Goal: Task Accomplishment & Management: Manage account settings

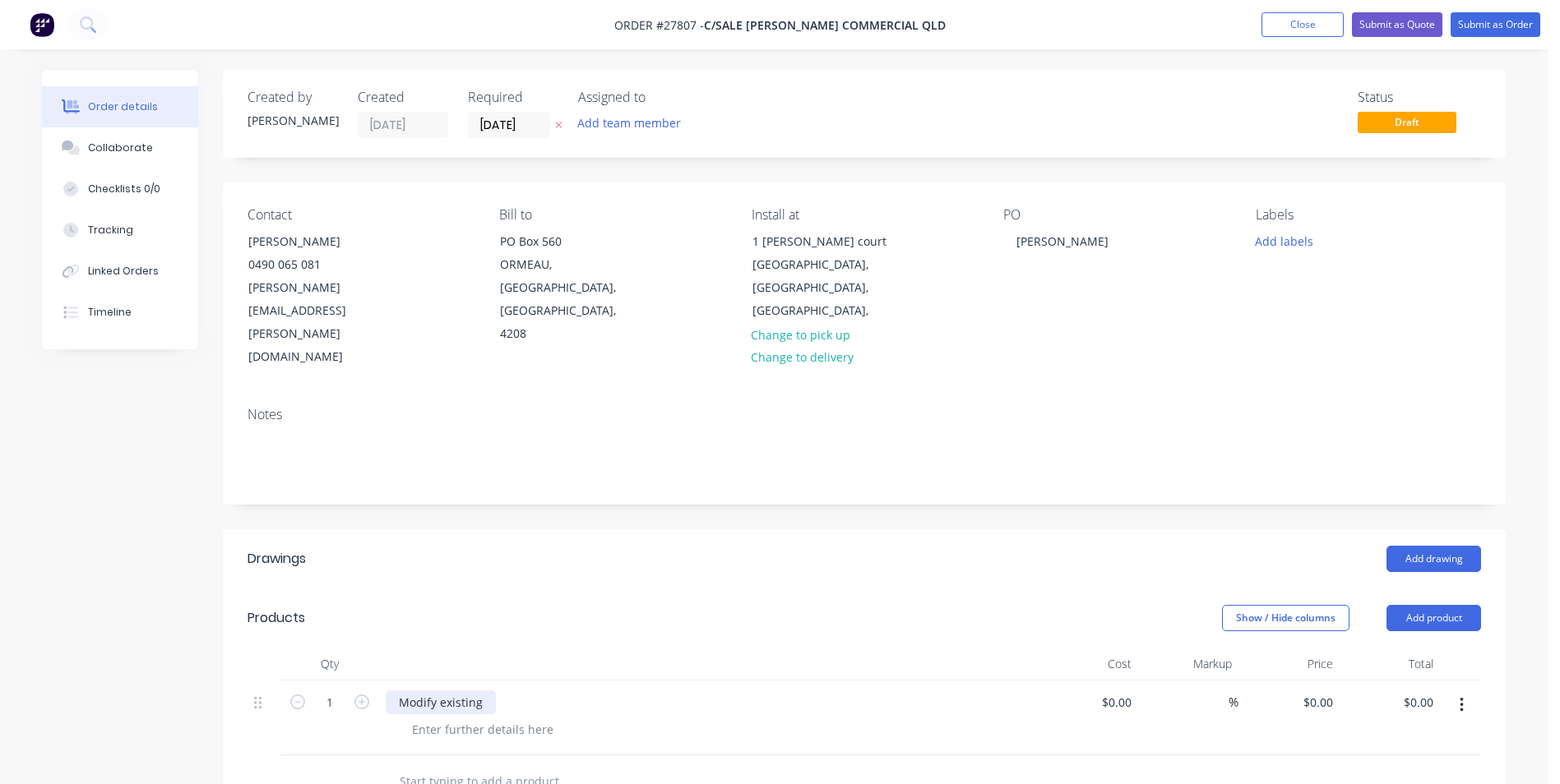
click at [489, 690] on div "Modify existing" at bounding box center [440, 702] width 110 height 24
click at [577, 690] on div "Modify existing pedestrian gate" at bounding box center [485, 702] width 200 height 24
click at [1416, 605] on button "Add product" at bounding box center [1434, 618] width 95 height 27
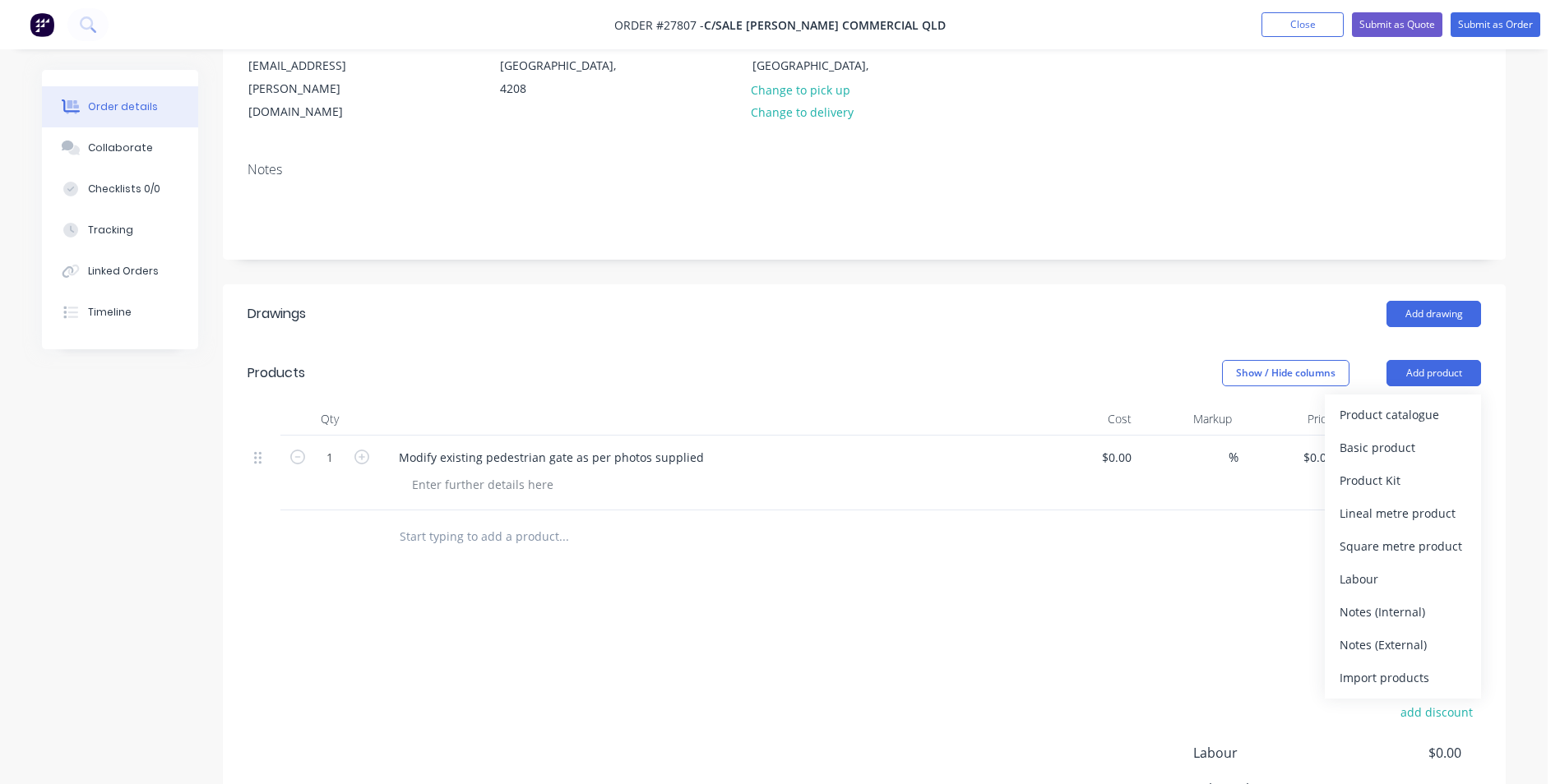
scroll to position [247, 0]
click at [1379, 665] on div "Import products" at bounding box center [1403, 677] width 126 height 24
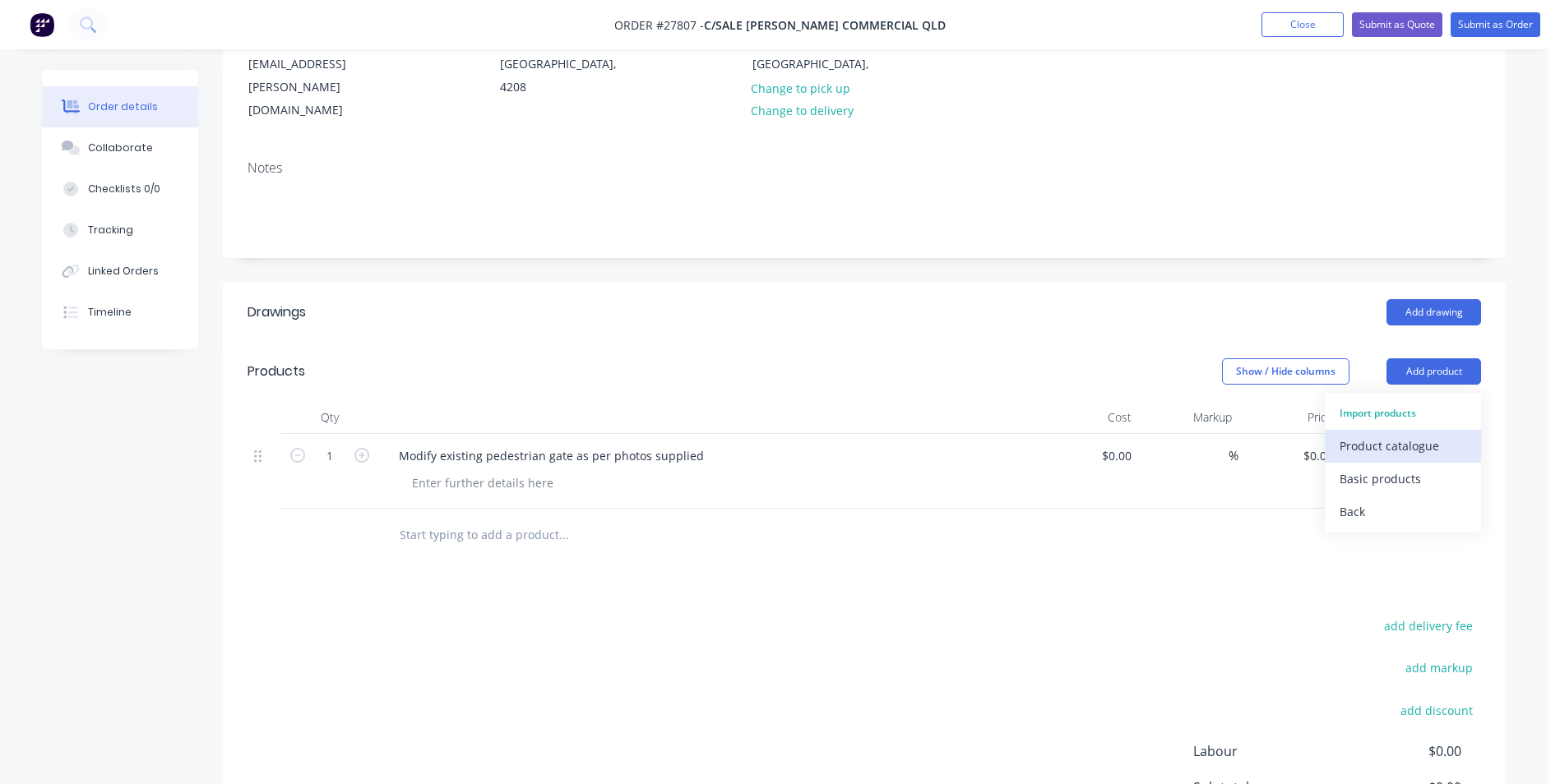
click at [1443, 434] on div "Product catalogue" at bounding box center [1403, 446] width 126 height 24
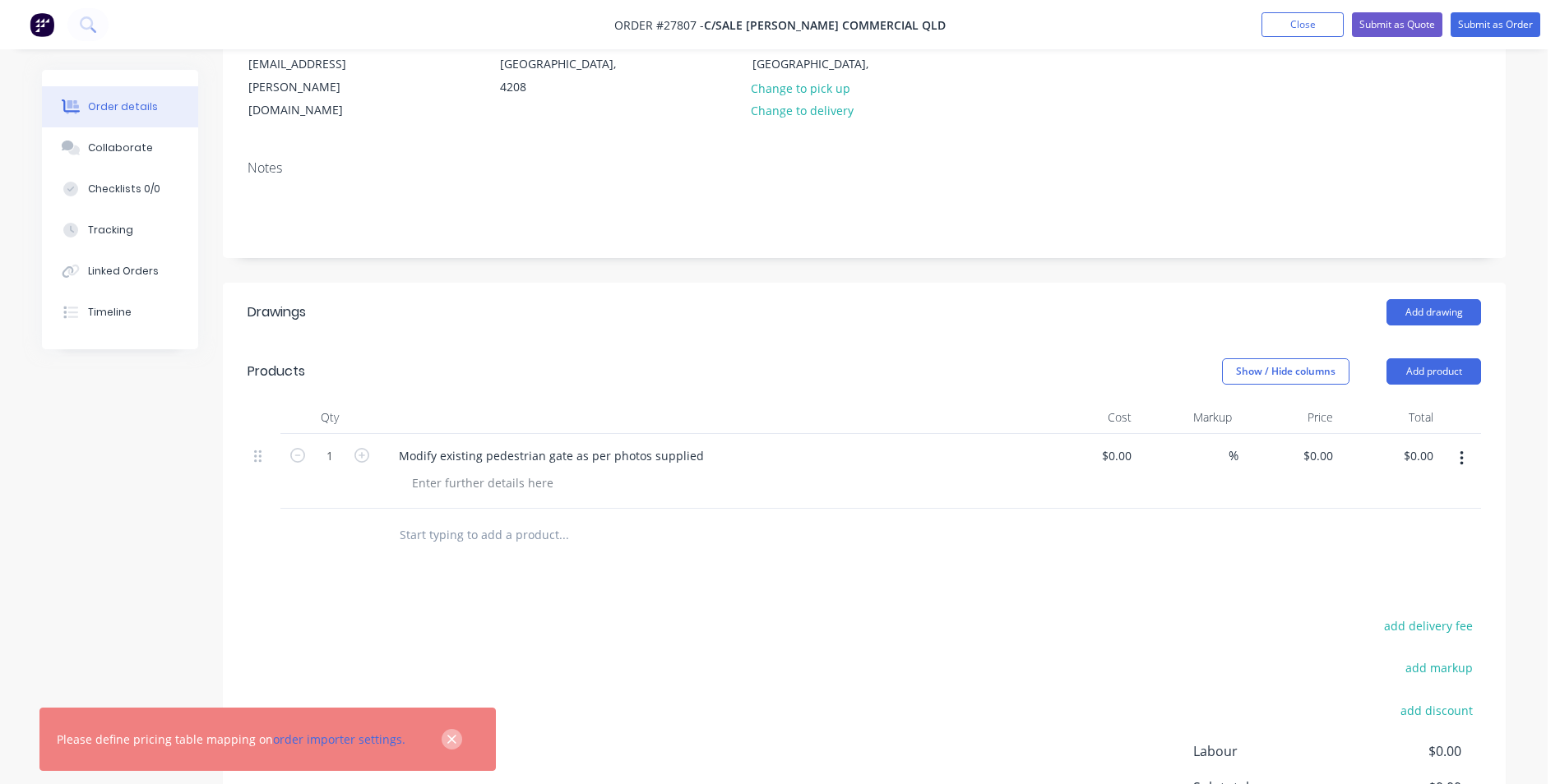
click at [447, 741] on icon "button" at bounding box center [451, 739] width 9 height 9
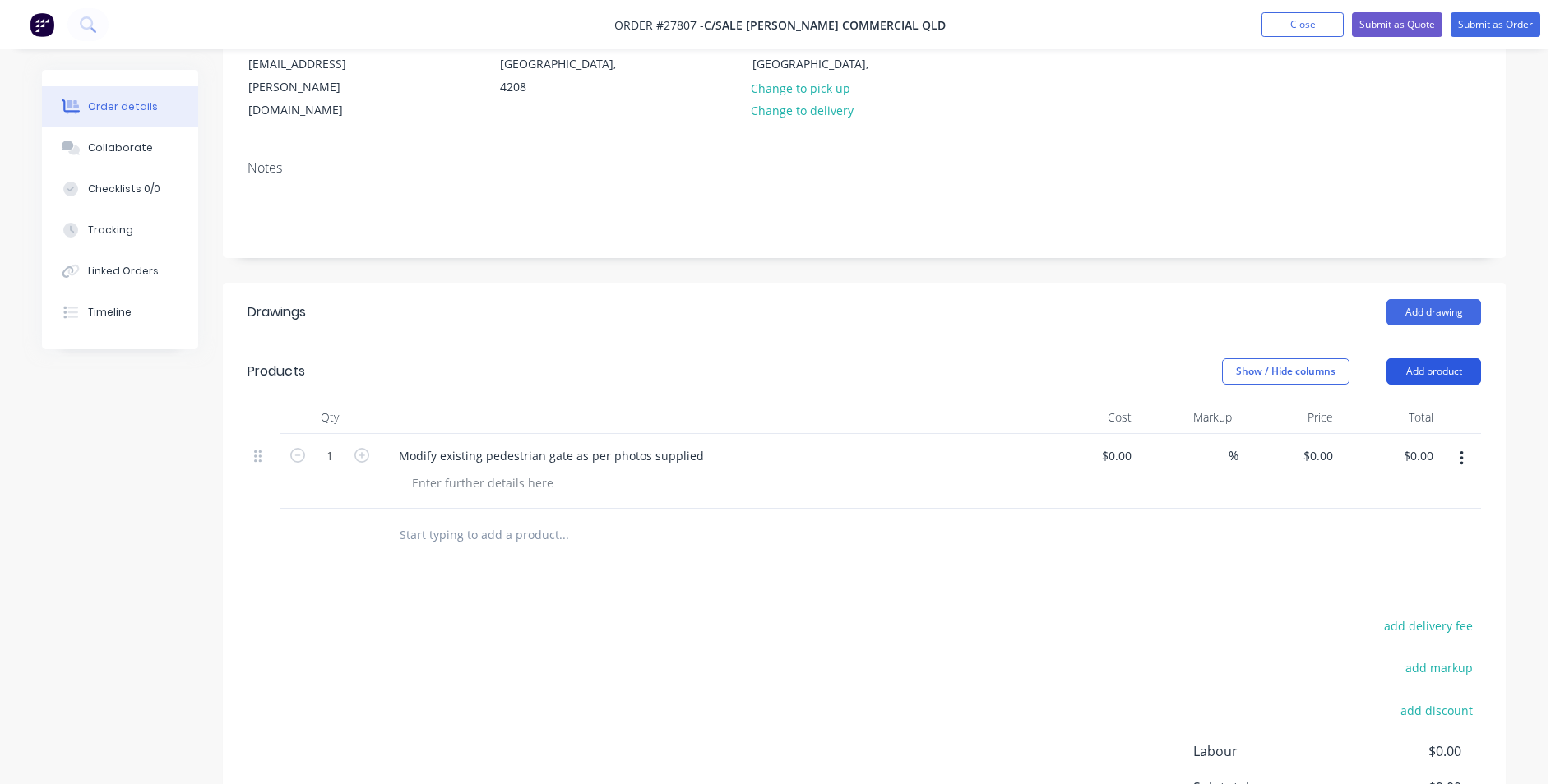
click at [1454, 358] on button "Add product" at bounding box center [1434, 371] width 95 height 27
click at [1390, 434] on div "Product catalogue" at bounding box center [1403, 446] width 126 height 24
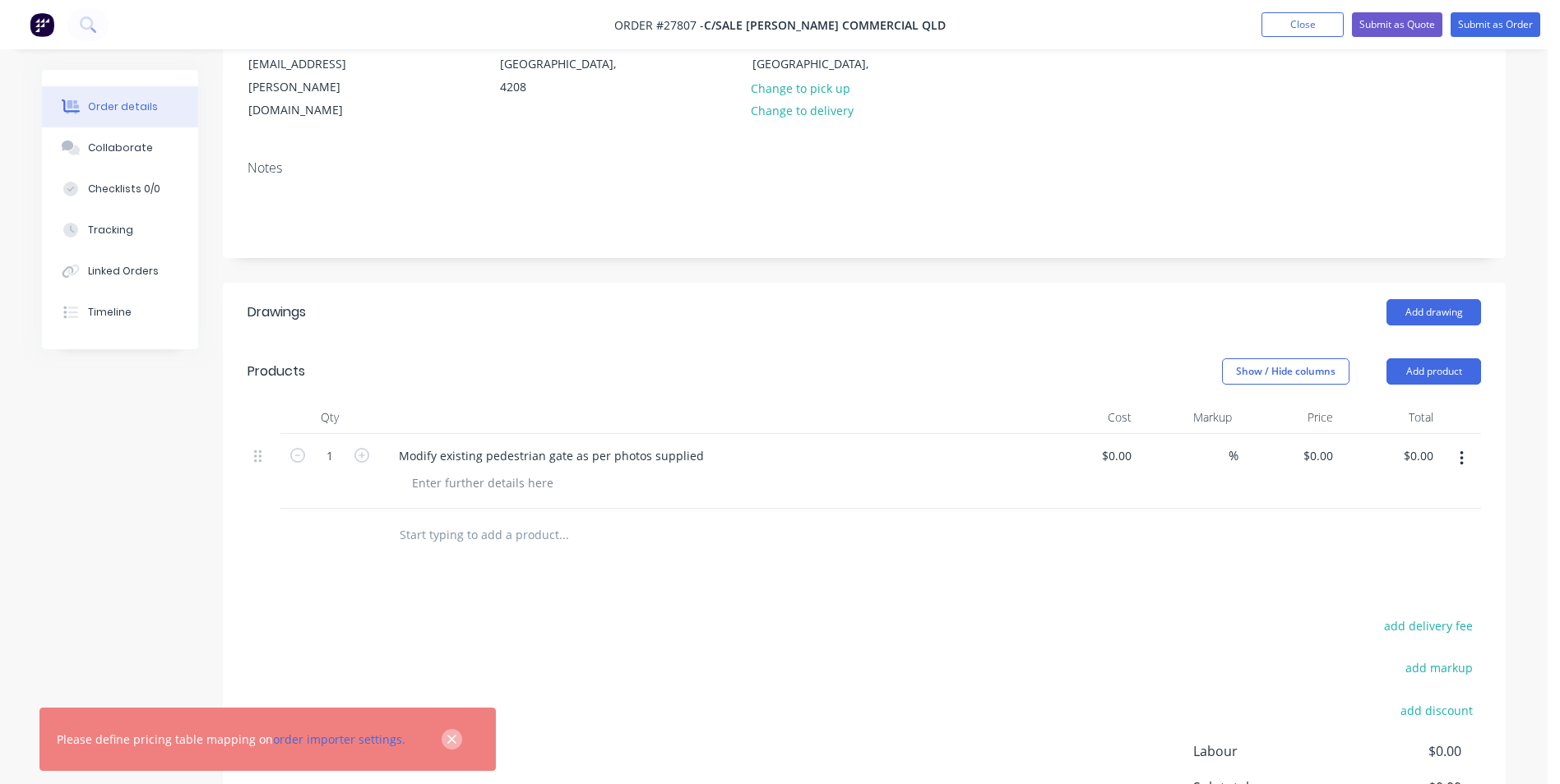
click at [446, 740] on icon "button" at bounding box center [451, 739] width 10 height 15
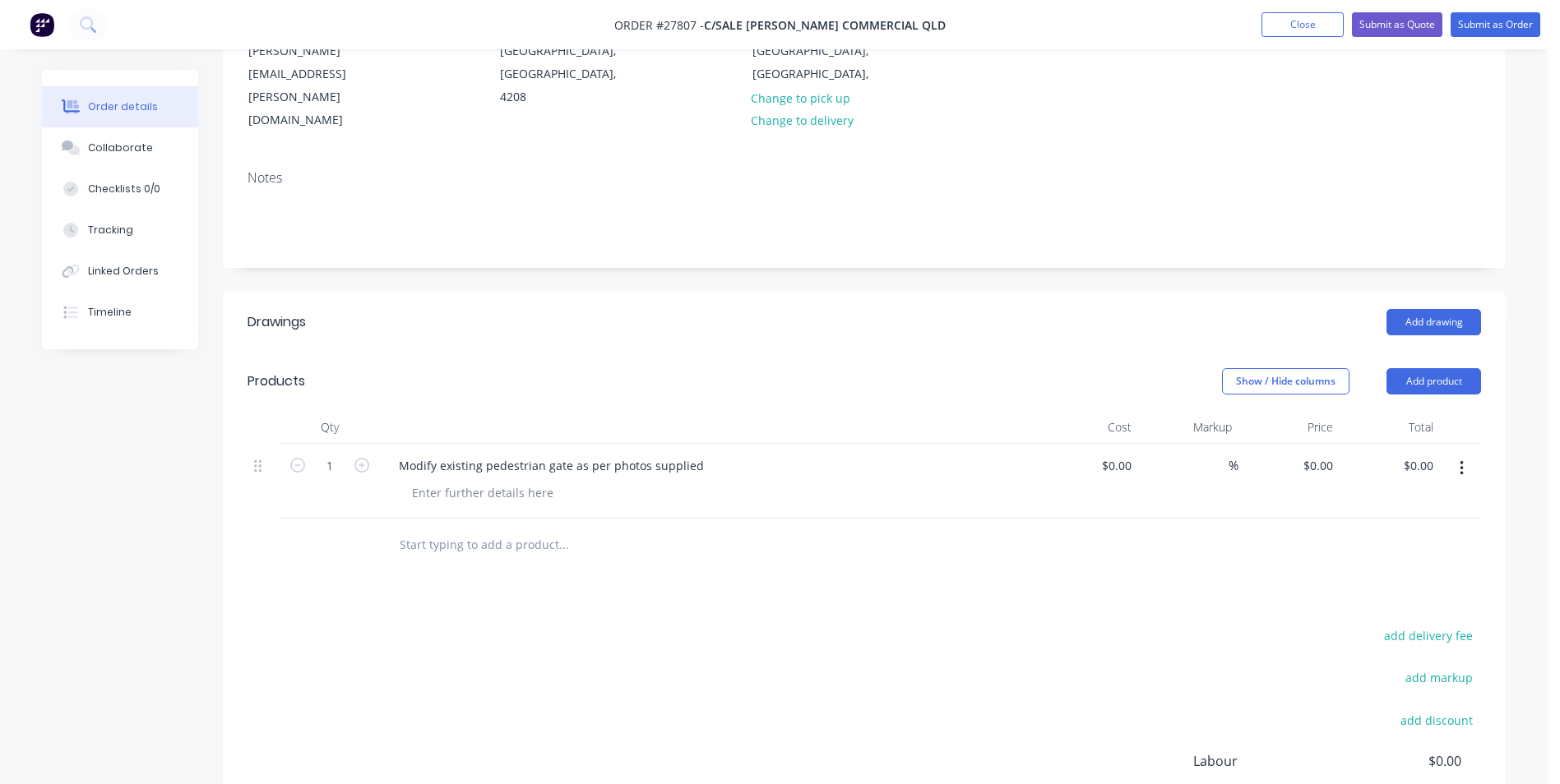
scroll to position [164, 0]
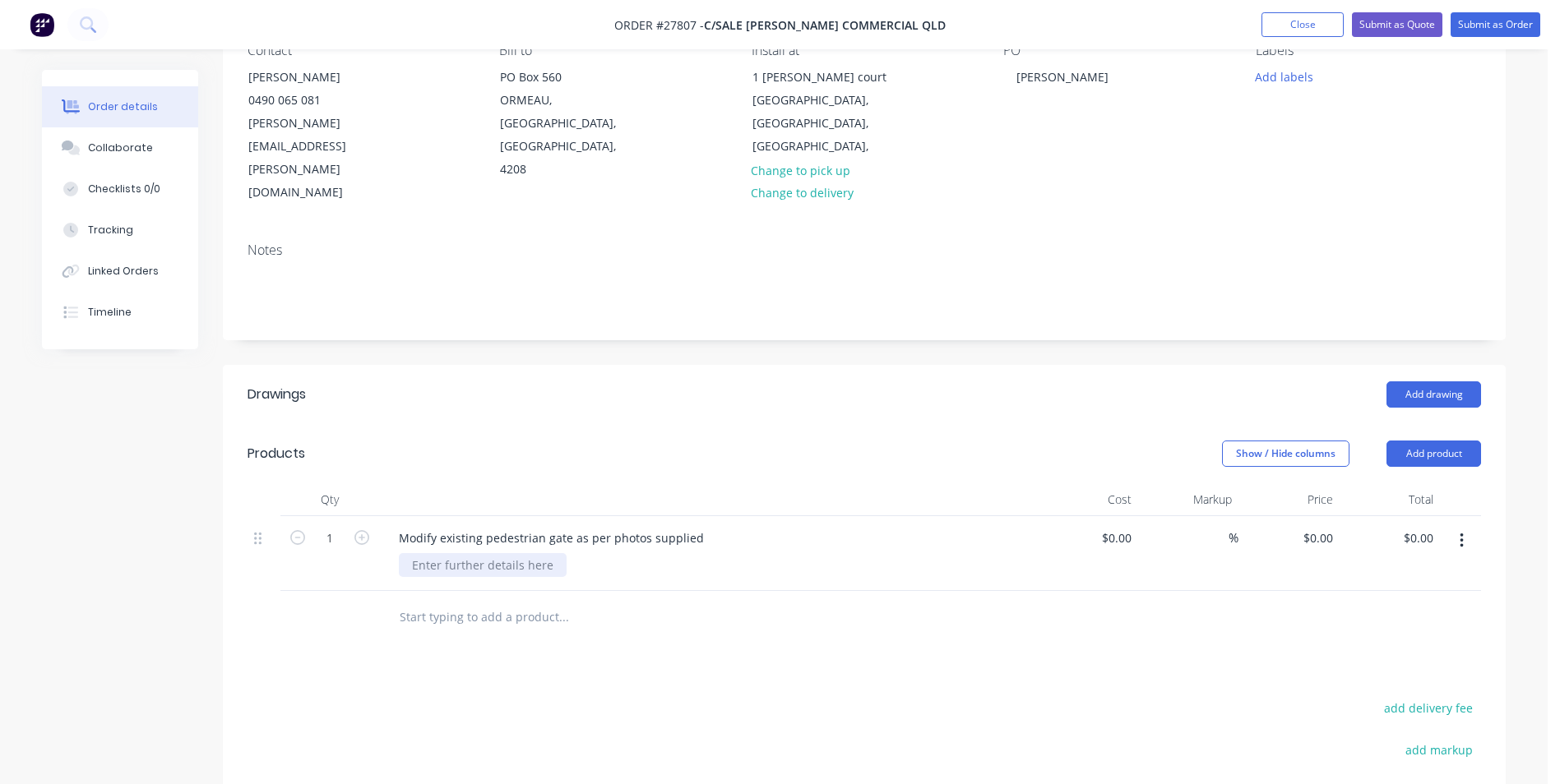
click at [467, 554] on div at bounding box center [482, 566] width 168 height 24
click at [565, 601] on input "text" at bounding box center [563, 617] width 329 height 33
click at [1470, 441] on button "Add product" at bounding box center [1434, 454] width 95 height 27
click at [1383, 516] on div "Product catalogue" at bounding box center [1403, 528] width 126 height 24
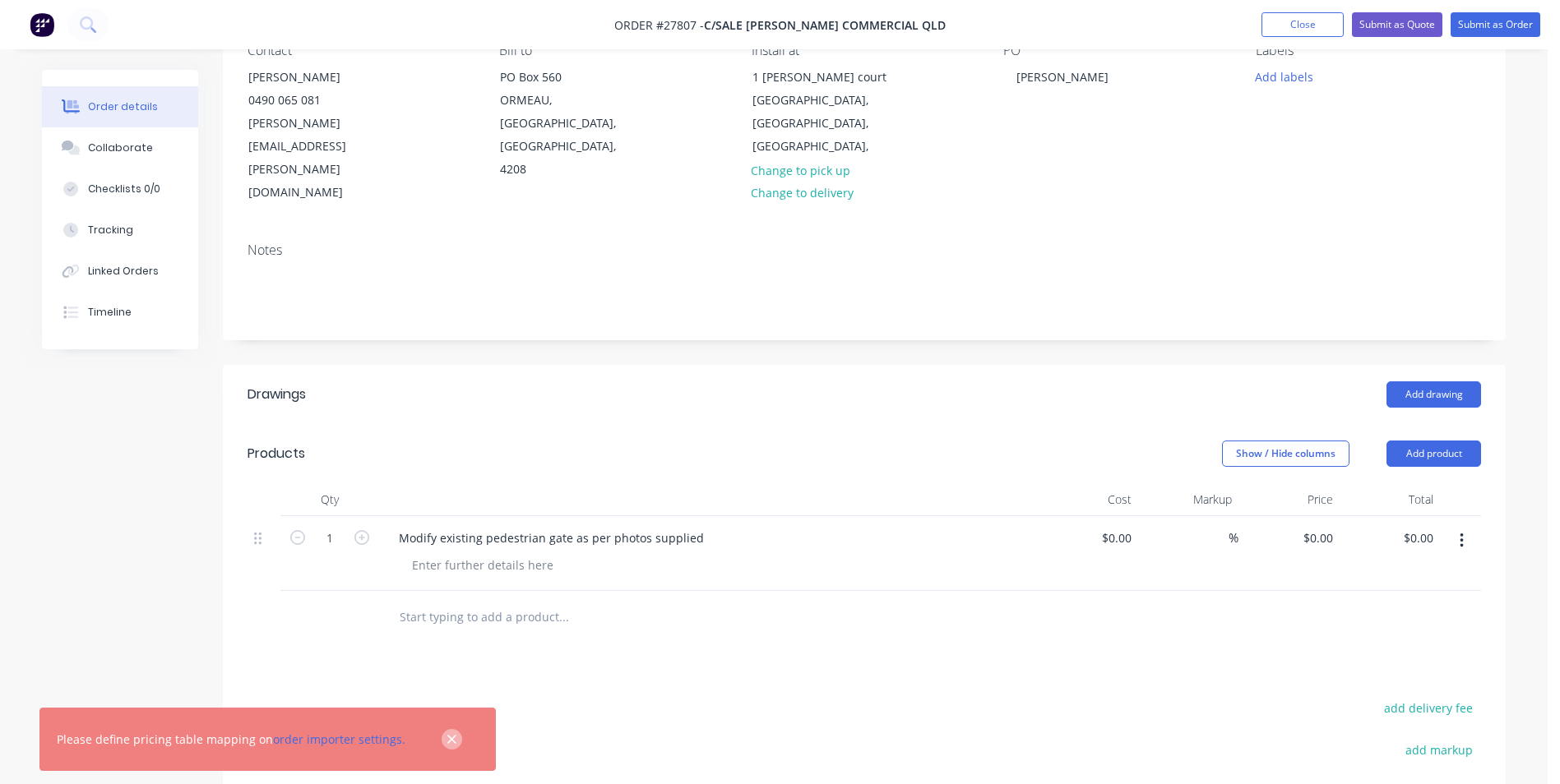
click at [446, 744] on icon "button" at bounding box center [451, 739] width 10 height 15
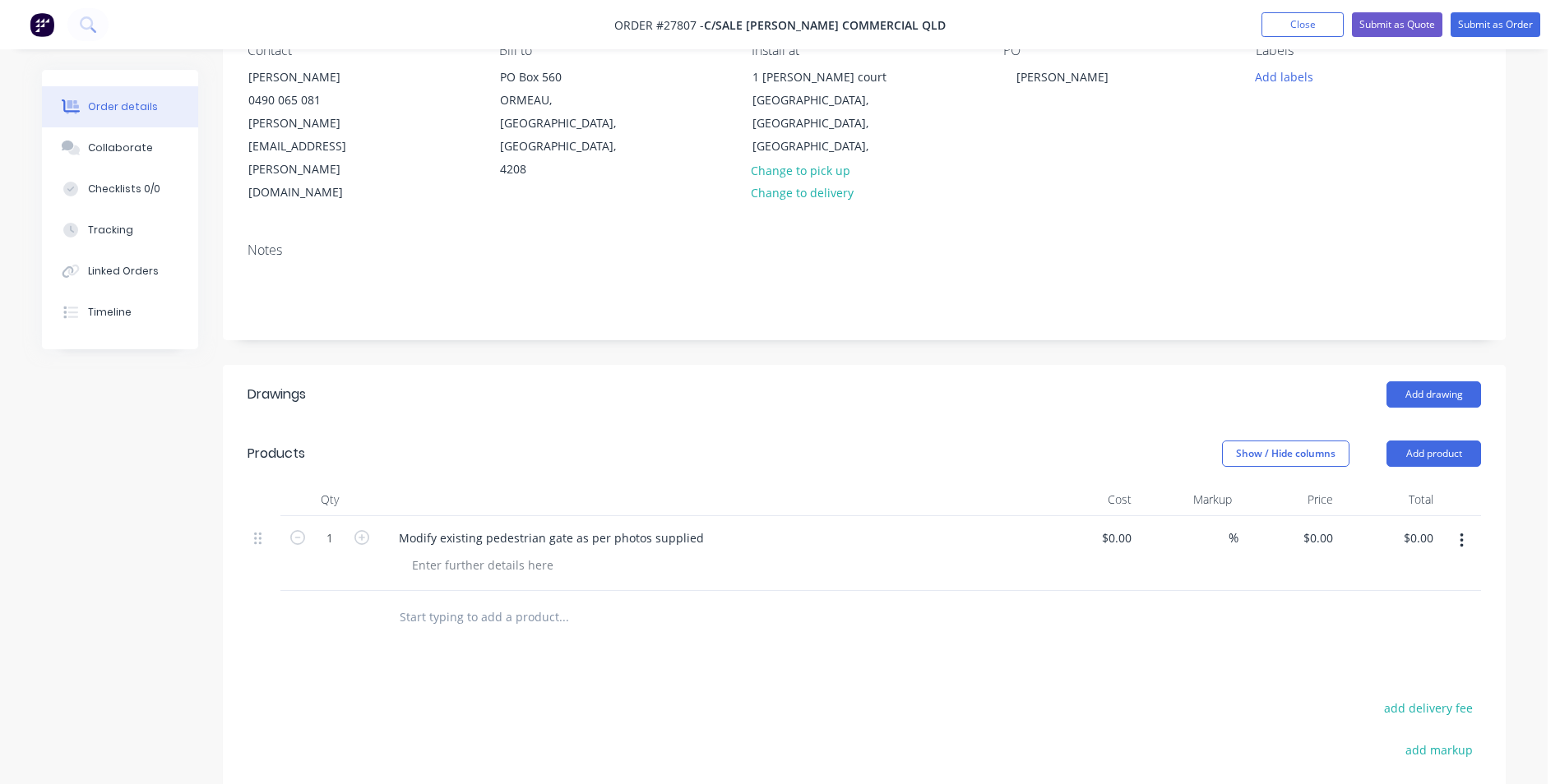
click at [1461, 534] on icon "button" at bounding box center [1461, 541] width 3 height 15
click at [855, 601] on div "Drawings Add drawing Products Show / Hide columns Add product Qty Cost Markup P…" at bounding box center [864, 702] width 1283 height 674
click at [703, 526] on div "Modify existing pedestrian gate as per photos supplied" at bounding box center [550, 538] width 331 height 24
click at [1324, 526] on input "0" at bounding box center [1330, 538] width 19 height 24
type input "$495.00"
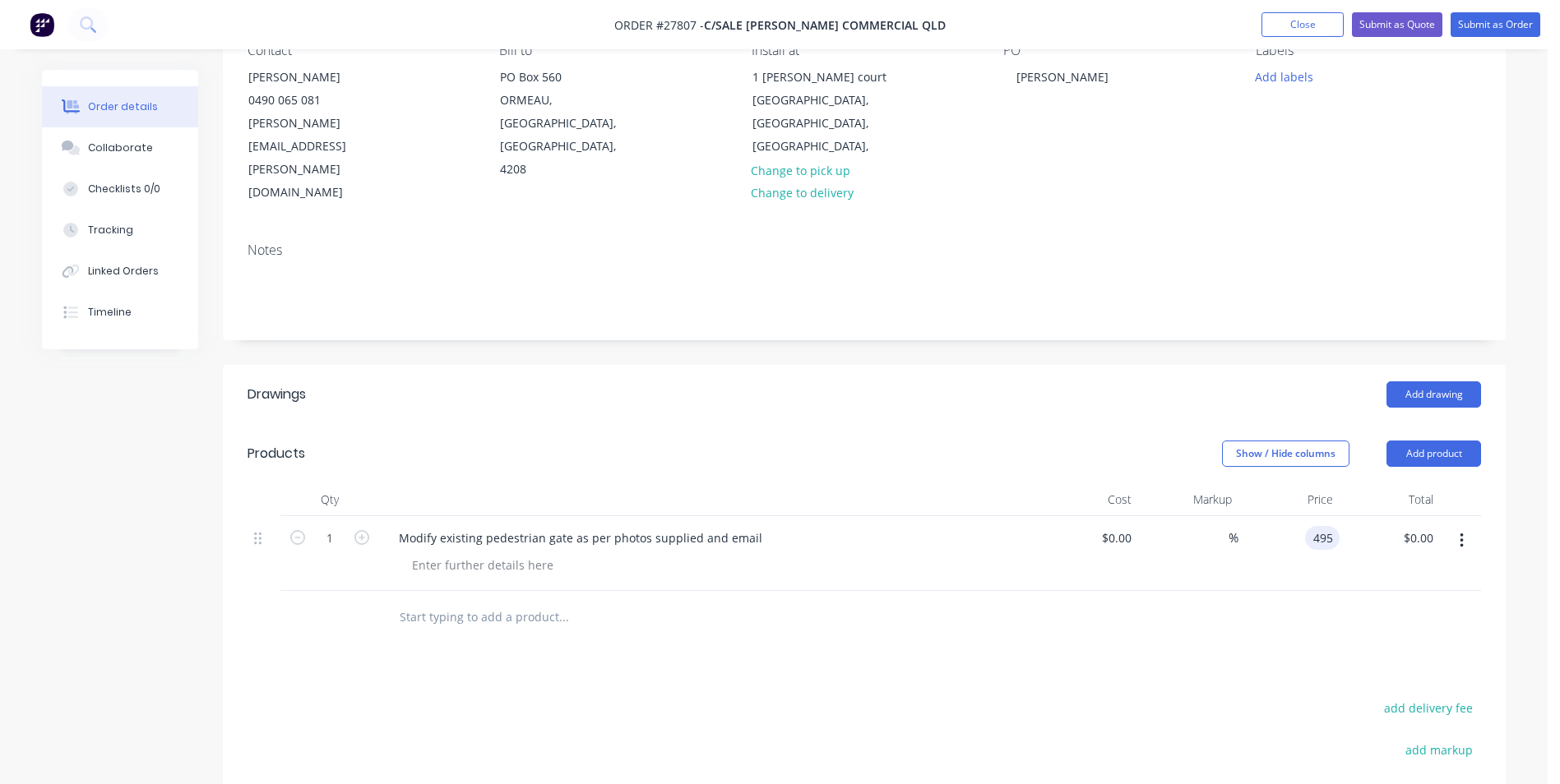
type input "$495.00"
click at [1274, 591] on div at bounding box center [864, 617] width 1233 height 53
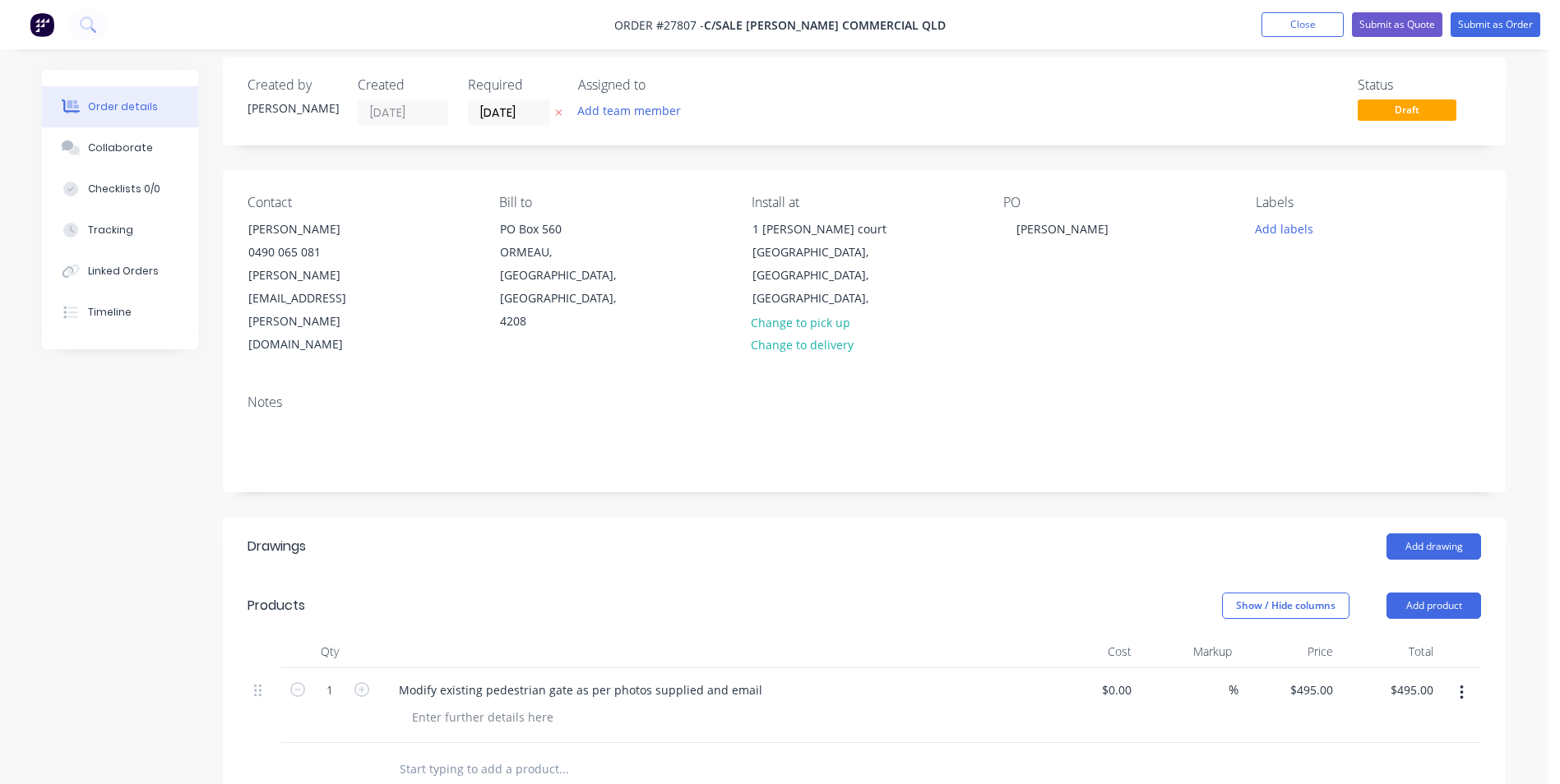
scroll to position [0, 0]
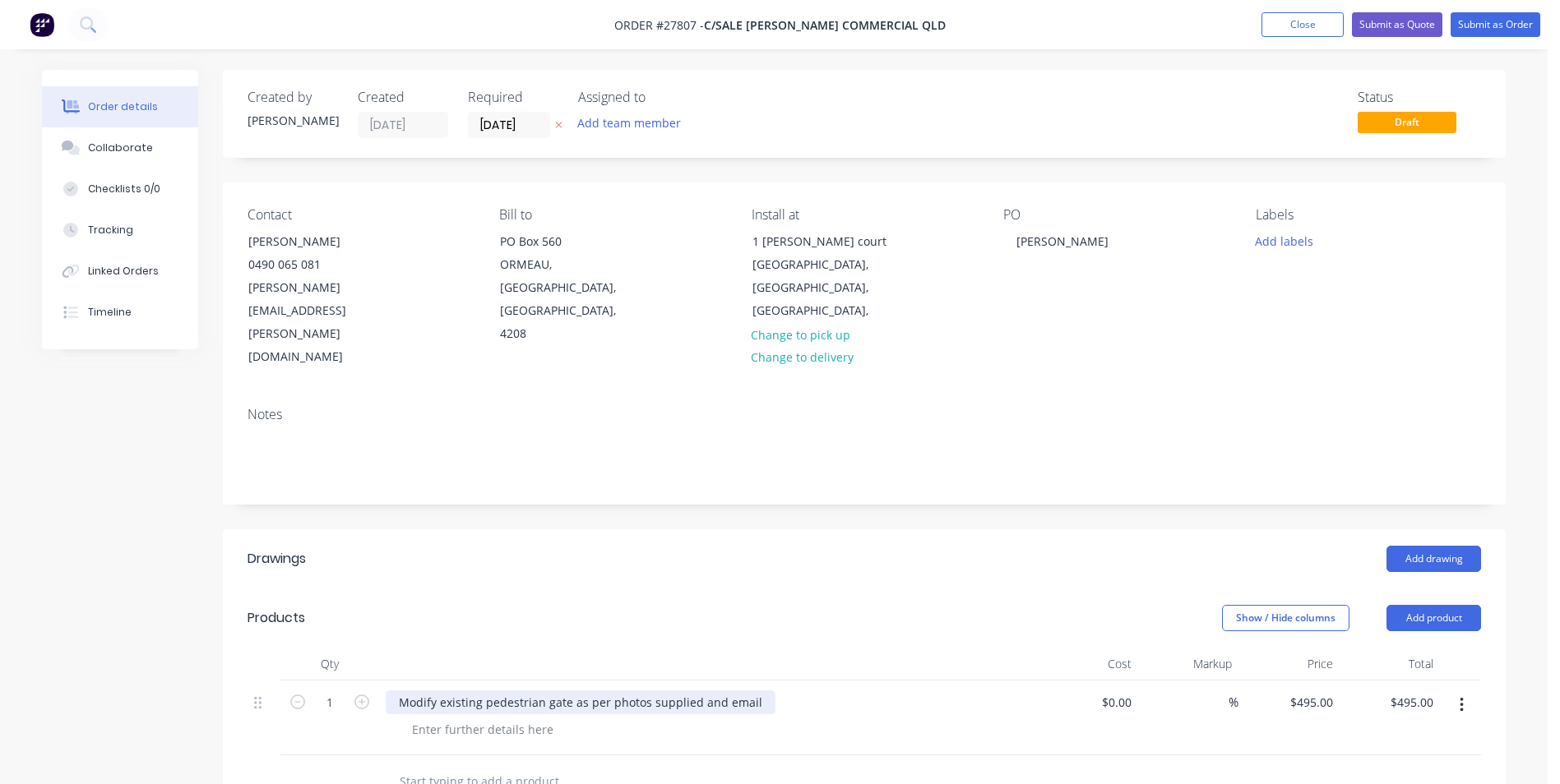
click at [716, 690] on div "Modify existing pedestrian gate as per photos supplied and email" at bounding box center [580, 702] width 390 height 24
click at [735, 690] on div "Modify existing pedestrian gate as per photos supplied email" at bounding box center [568, 702] width 365 height 24
click at [1412, 28] on button "Submit as Quote" at bounding box center [1397, 24] width 90 height 25
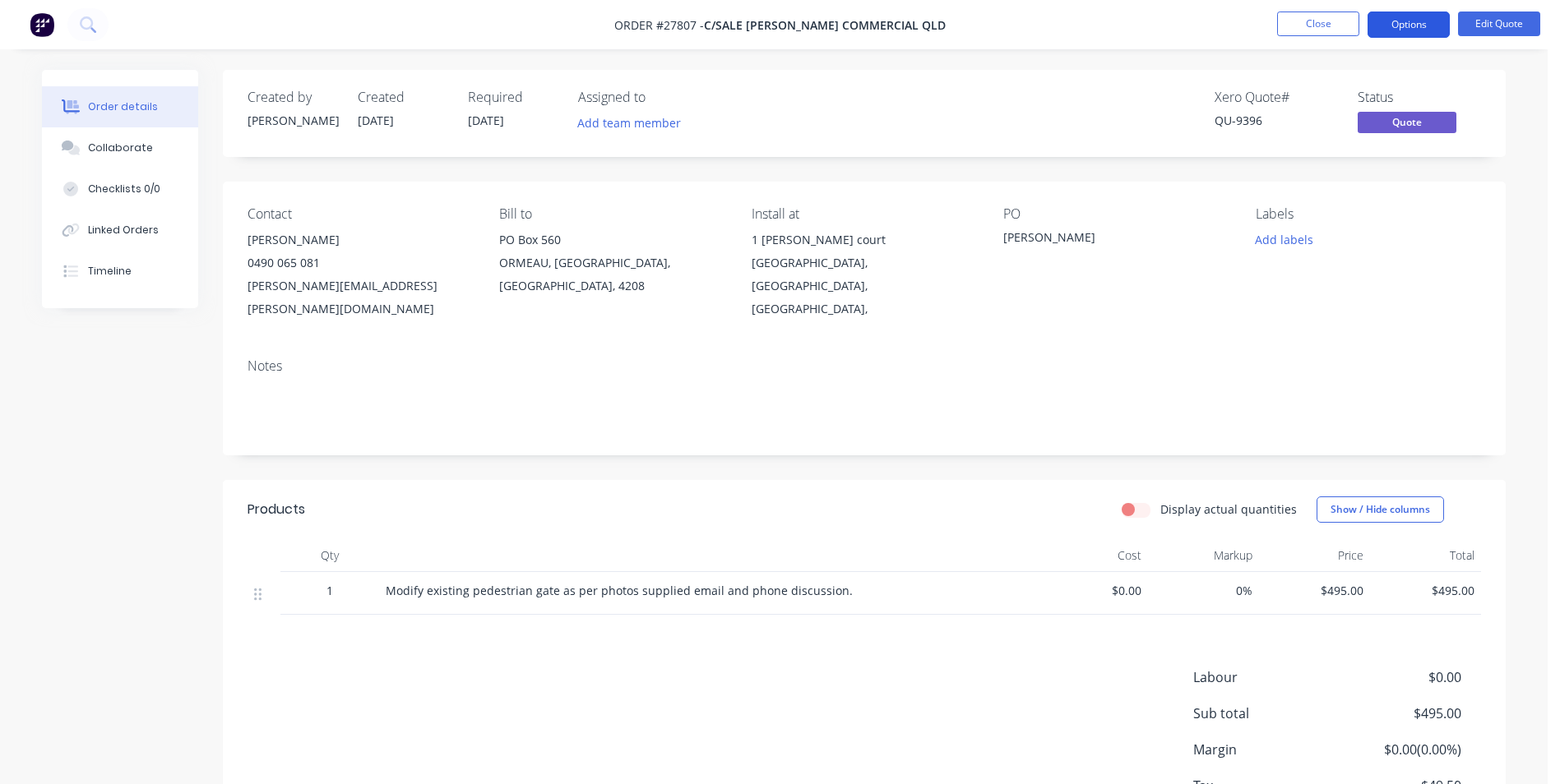
click at [1405, 21] on button "Options" at bounding box center [1409, 24] width 83 height 27
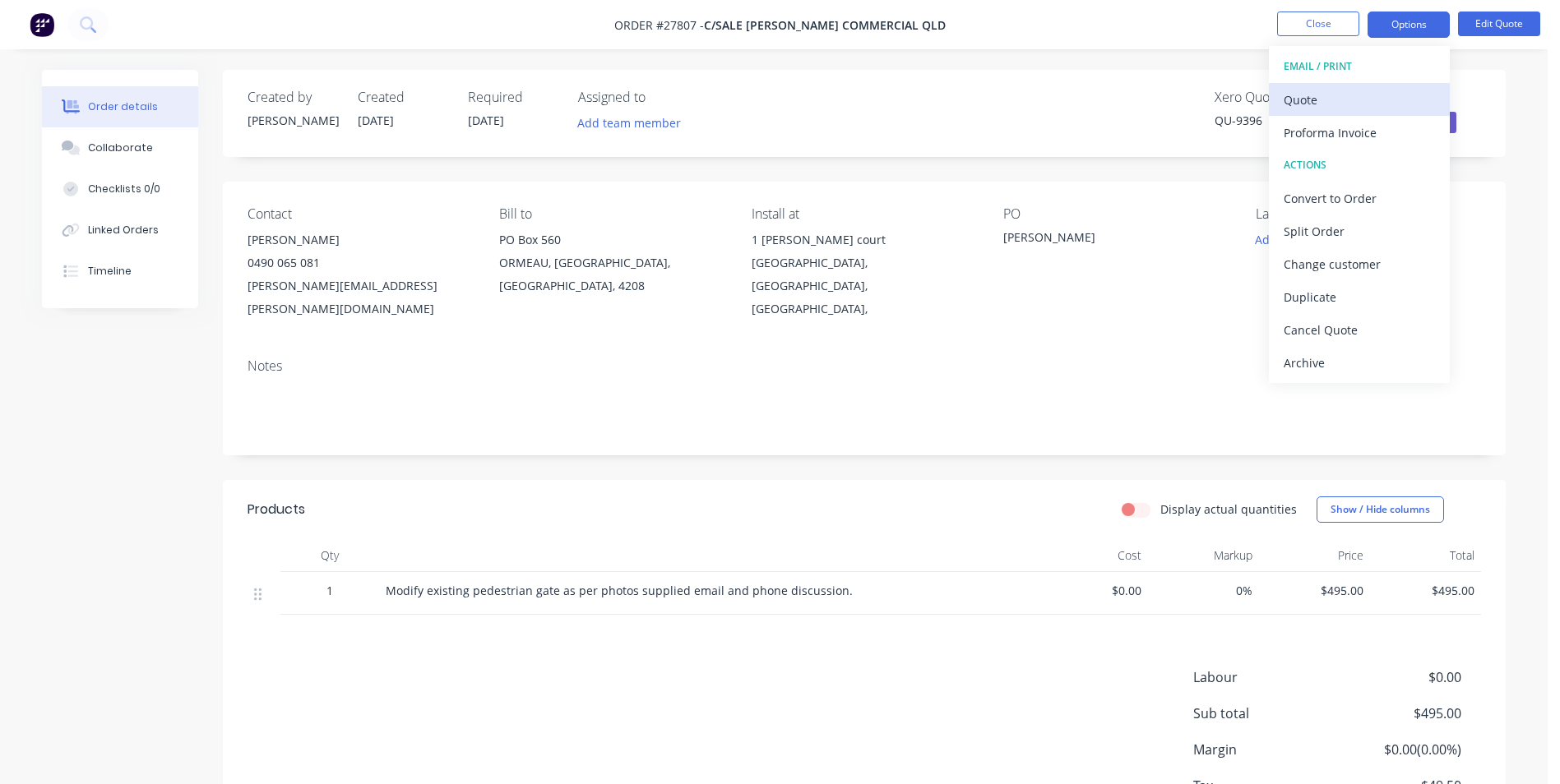
click at [1332, 103] on div "Quote" at bounding box center [1360, 100] width 151 height 24
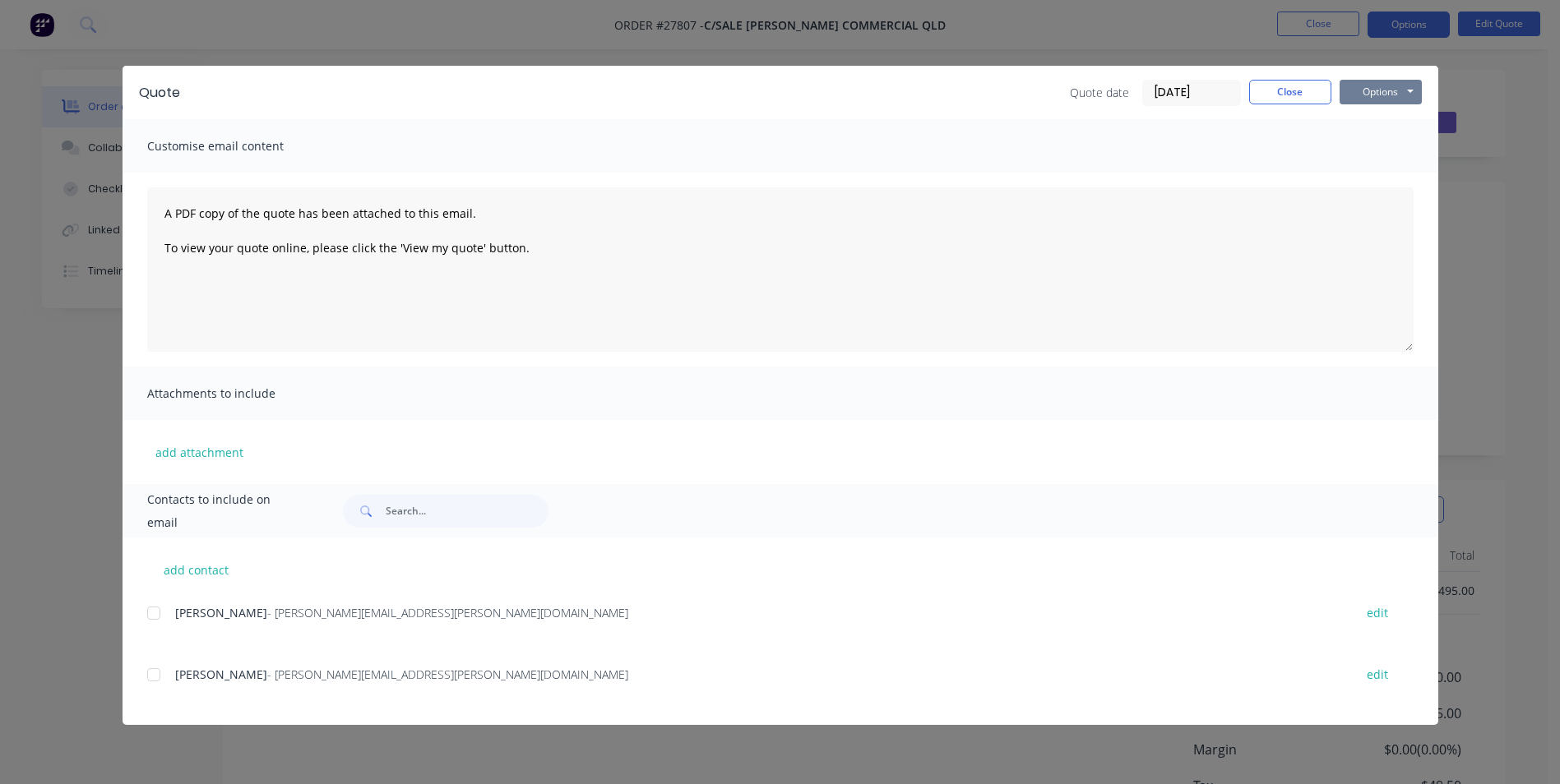
click at [1368, 93] on button "Options" at bounding box center [1381, 92] width 83 height 25
click at [1356, 150] on button "Print" at bounding box center [1392, 149] width 105 height 28
click at [1266, 83] on button "Close" at bounding box center [1290, 92] width 83 height 25
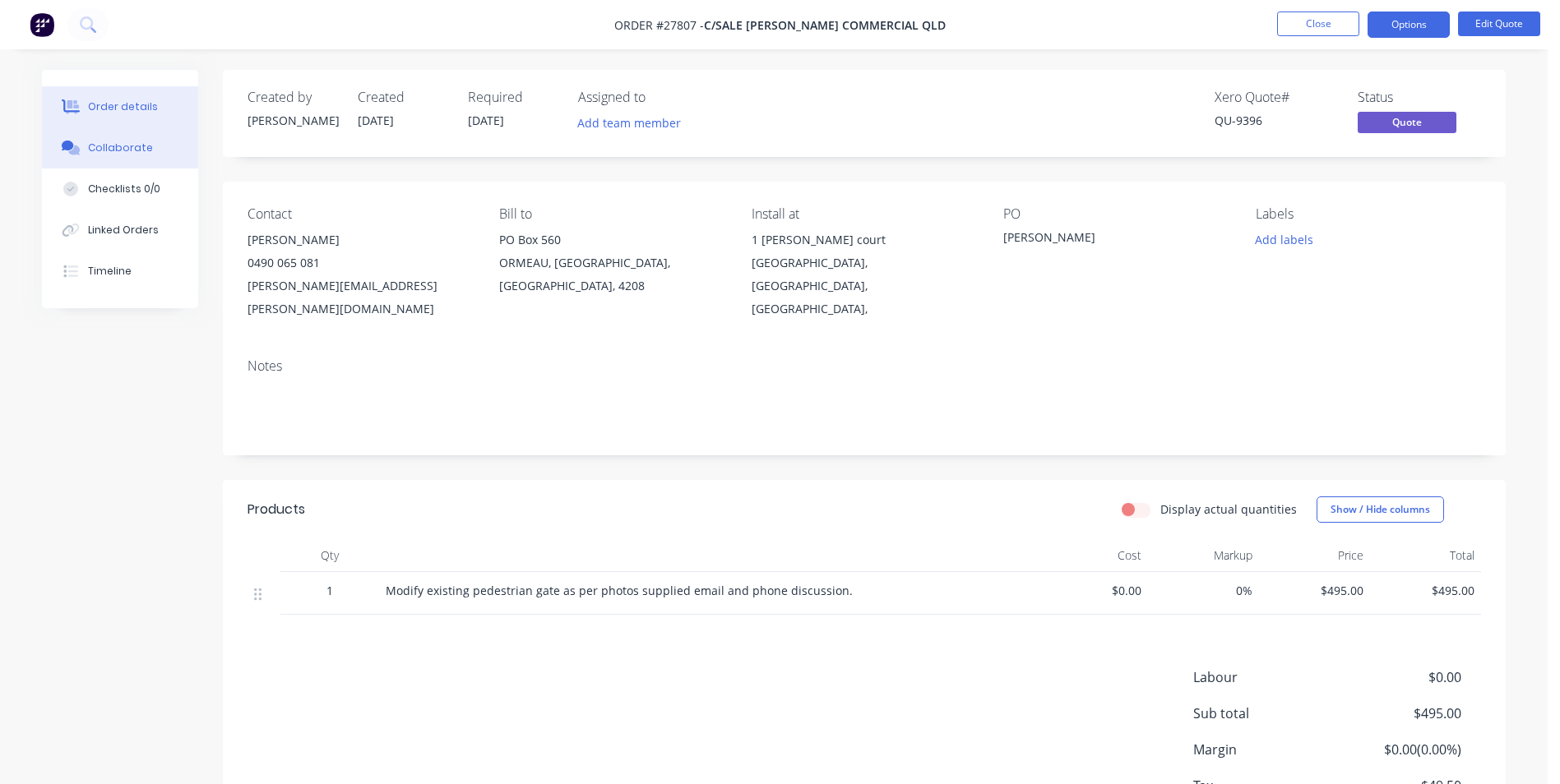
click at [103, 146] on div "Collaborate" at bounding box center [120, 148] width 65 height 15
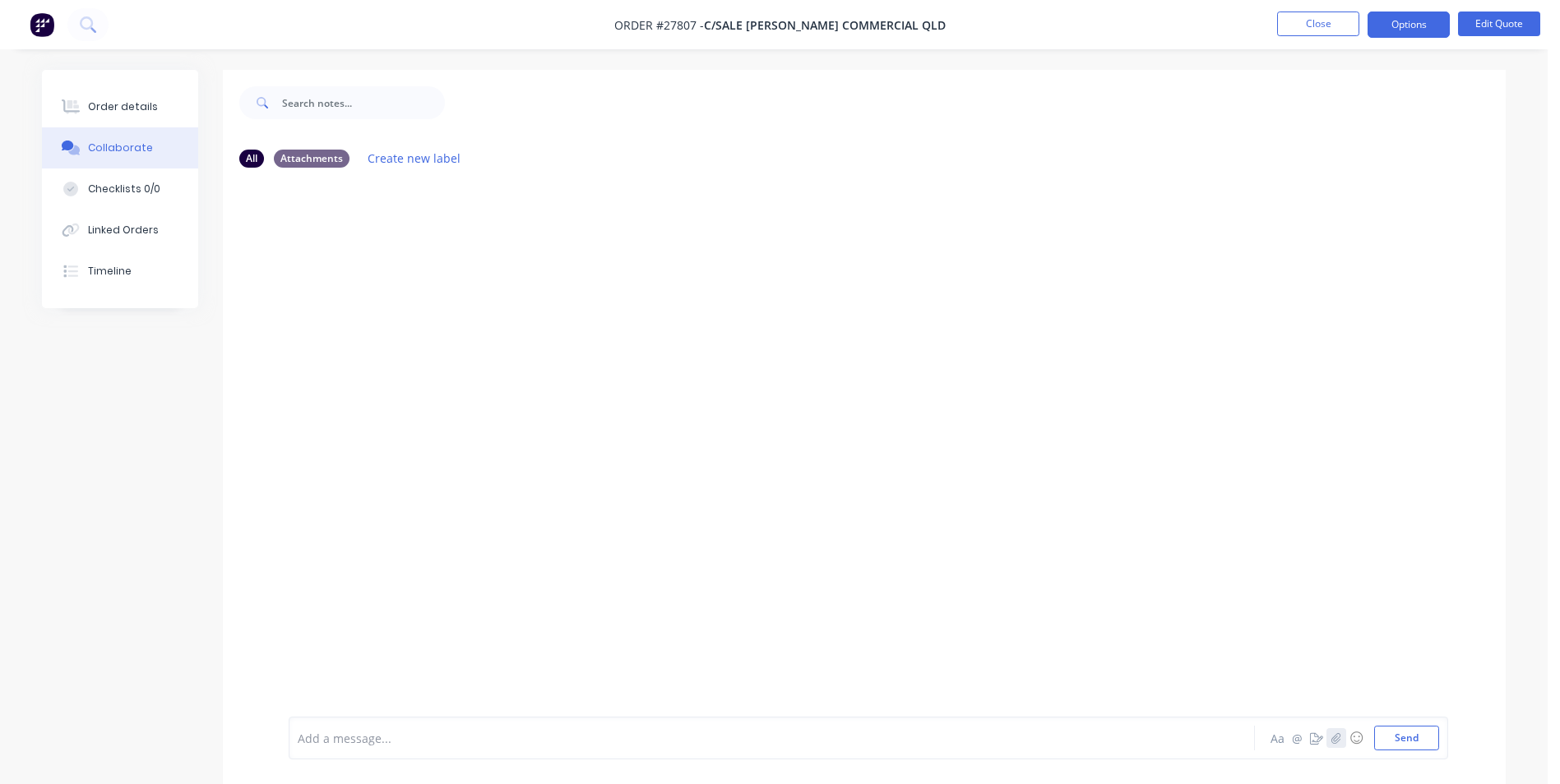
click at [1340, 738] on icon "button" at bounding box center [1336, 738] width 9 height 10
click at [1418, 738] on button "Send" at bounding box center [1407, 738] width 65 height 25
click at [1329, 25] on button "Close" at bounding box center [1318, 23] width 83 height 25
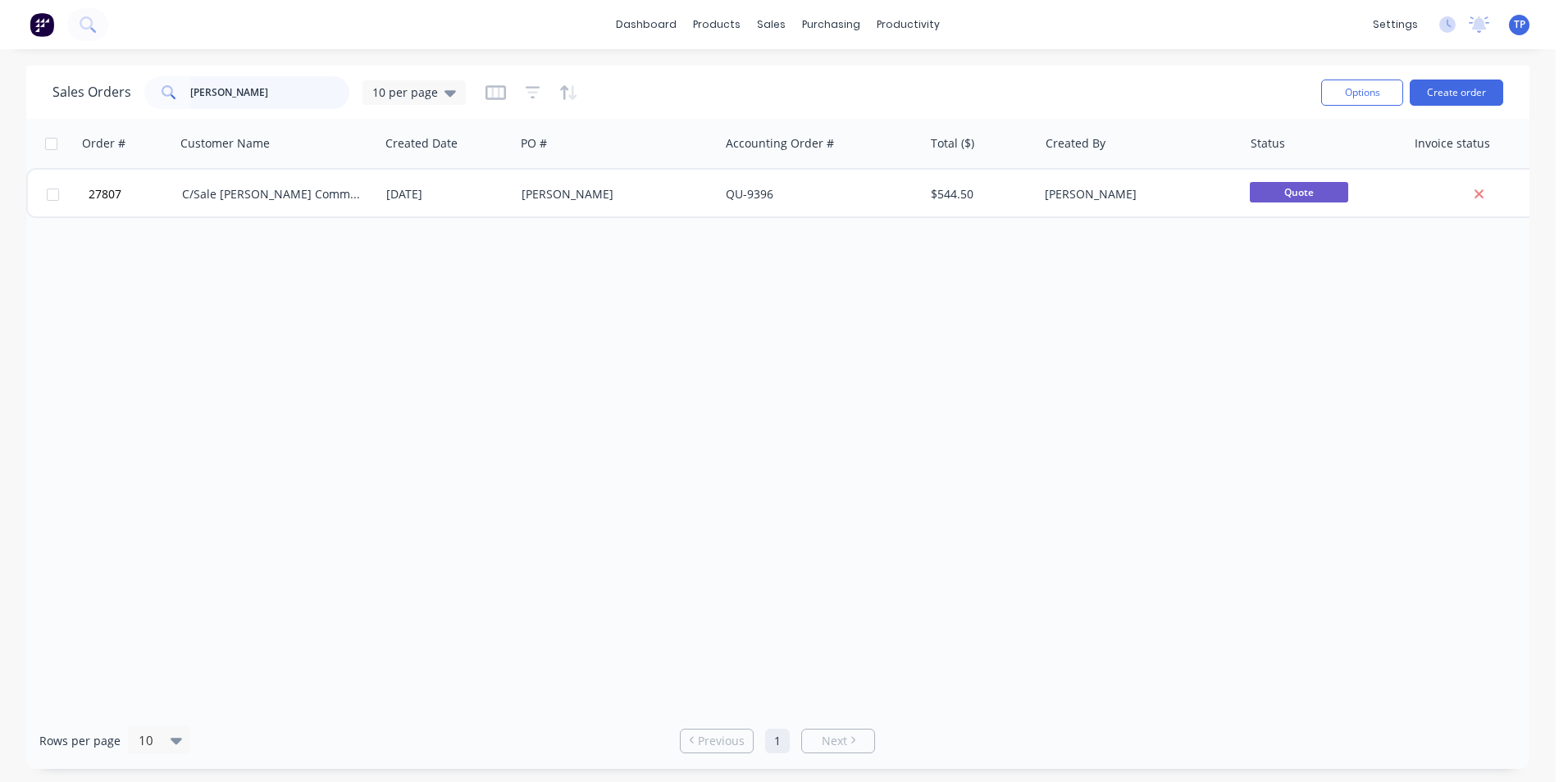
drag, startPoint x: 267, startPoint y: 92, endPoint x: 275, endPoint y: 93, distance: 8.1
click at [267, 92] on input "[PERSON_NAME]" at bounding box center [270, 93] width 160 height 33
type input "h"
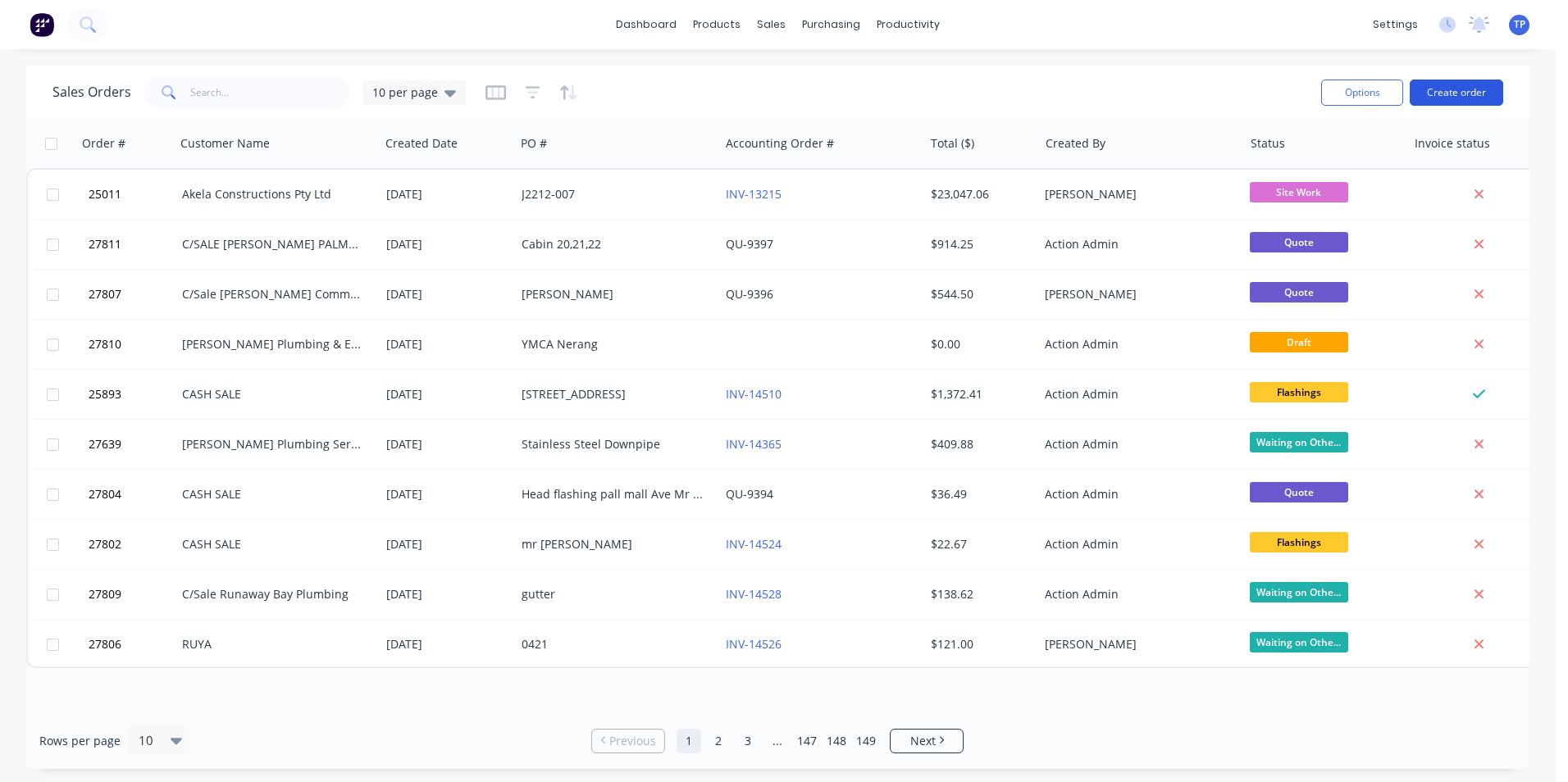
click at [1455, 90] on button "Create order" at bounding box center [1456, 93] width 93 height 27
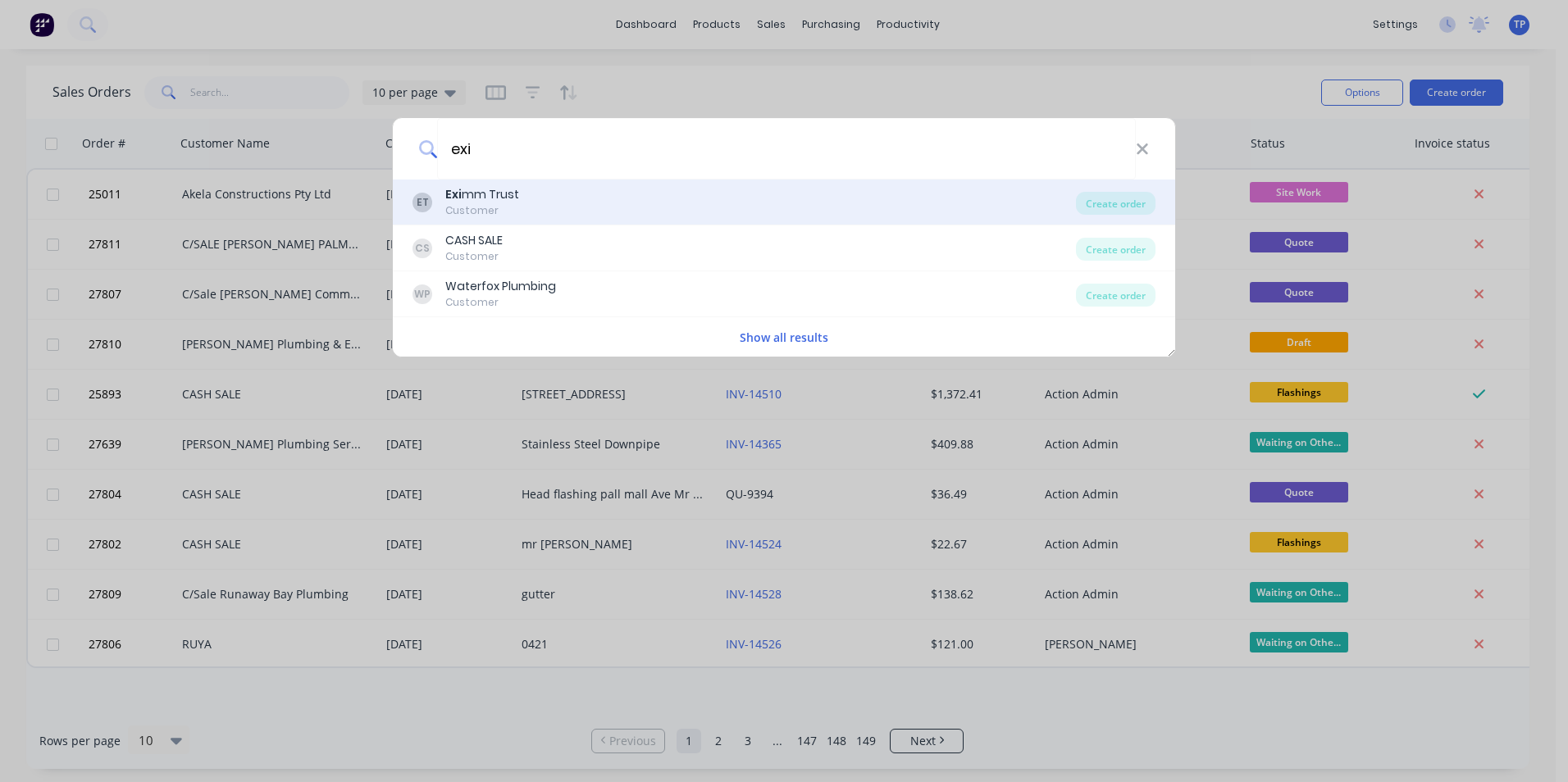
type input "exi"
click at [537, 212] on div "ET Exi mm Trust Customer" at bounding box center [745, 202] width 664 height 32
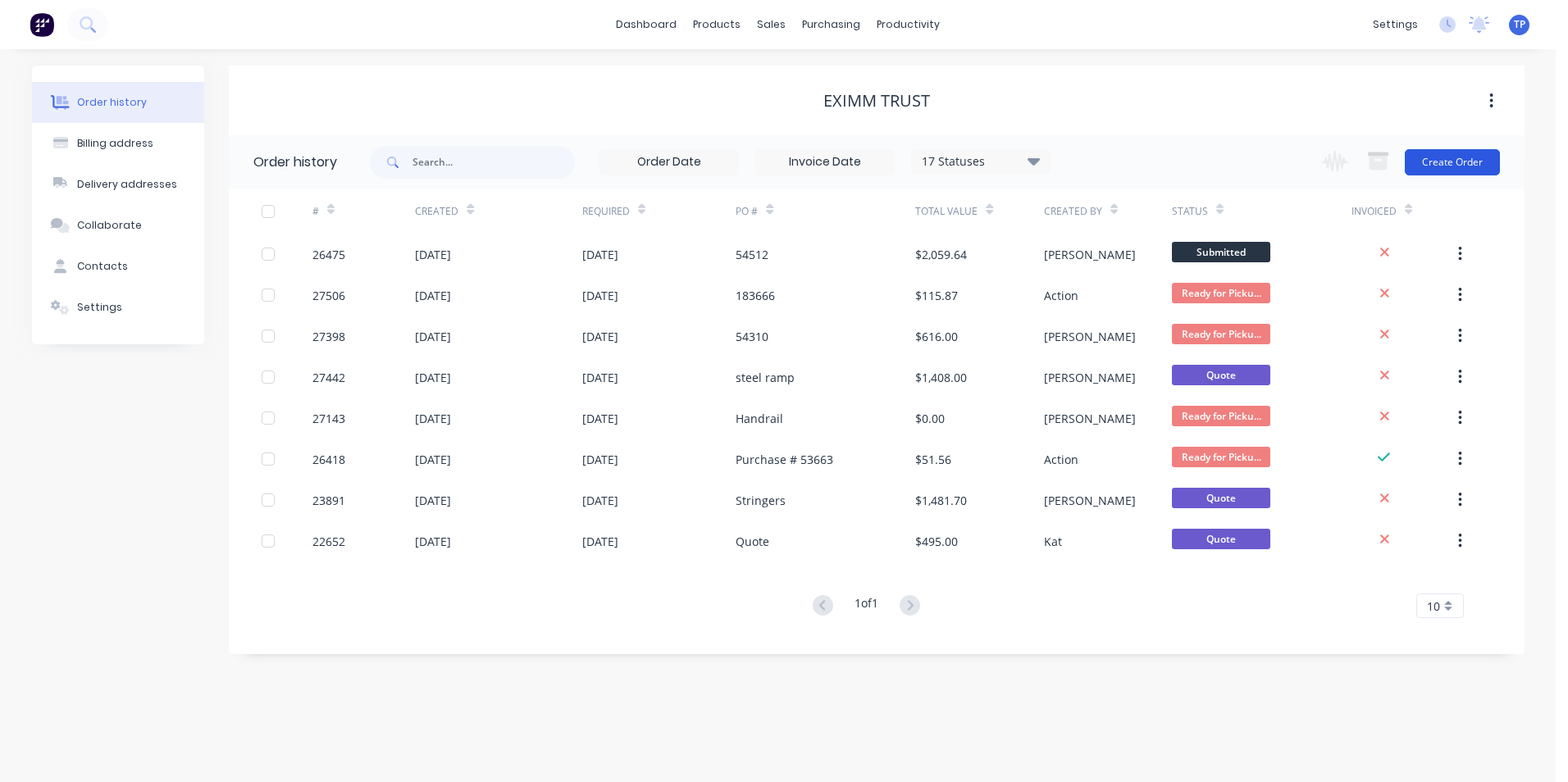
click at [1450, 165] on button "Create Order" at bounding box center [1452, 162] width 95 height 27
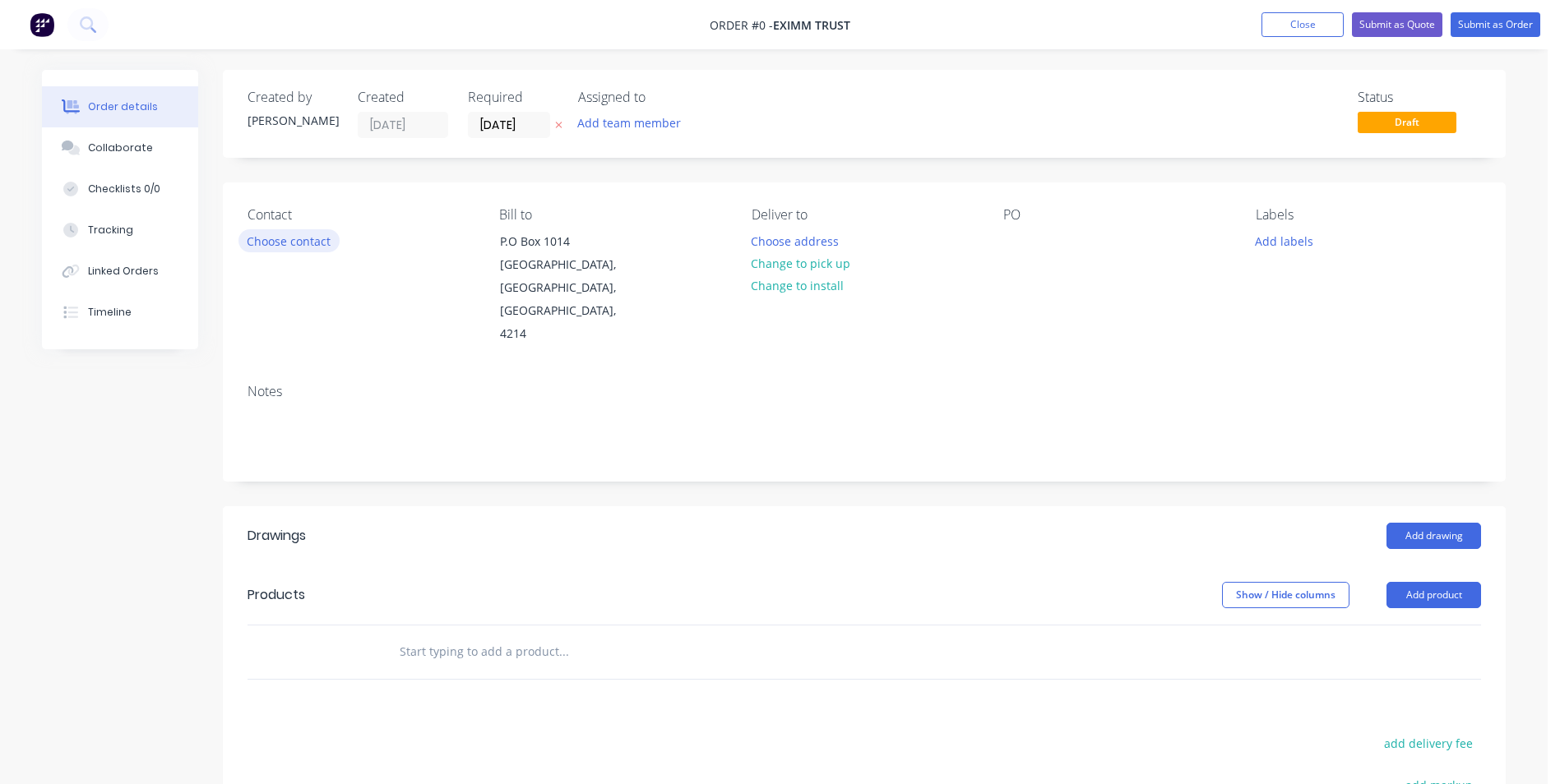
click at [309, 241] on button "Choose contact" at bounding box center [289, 241] width 101 height 22
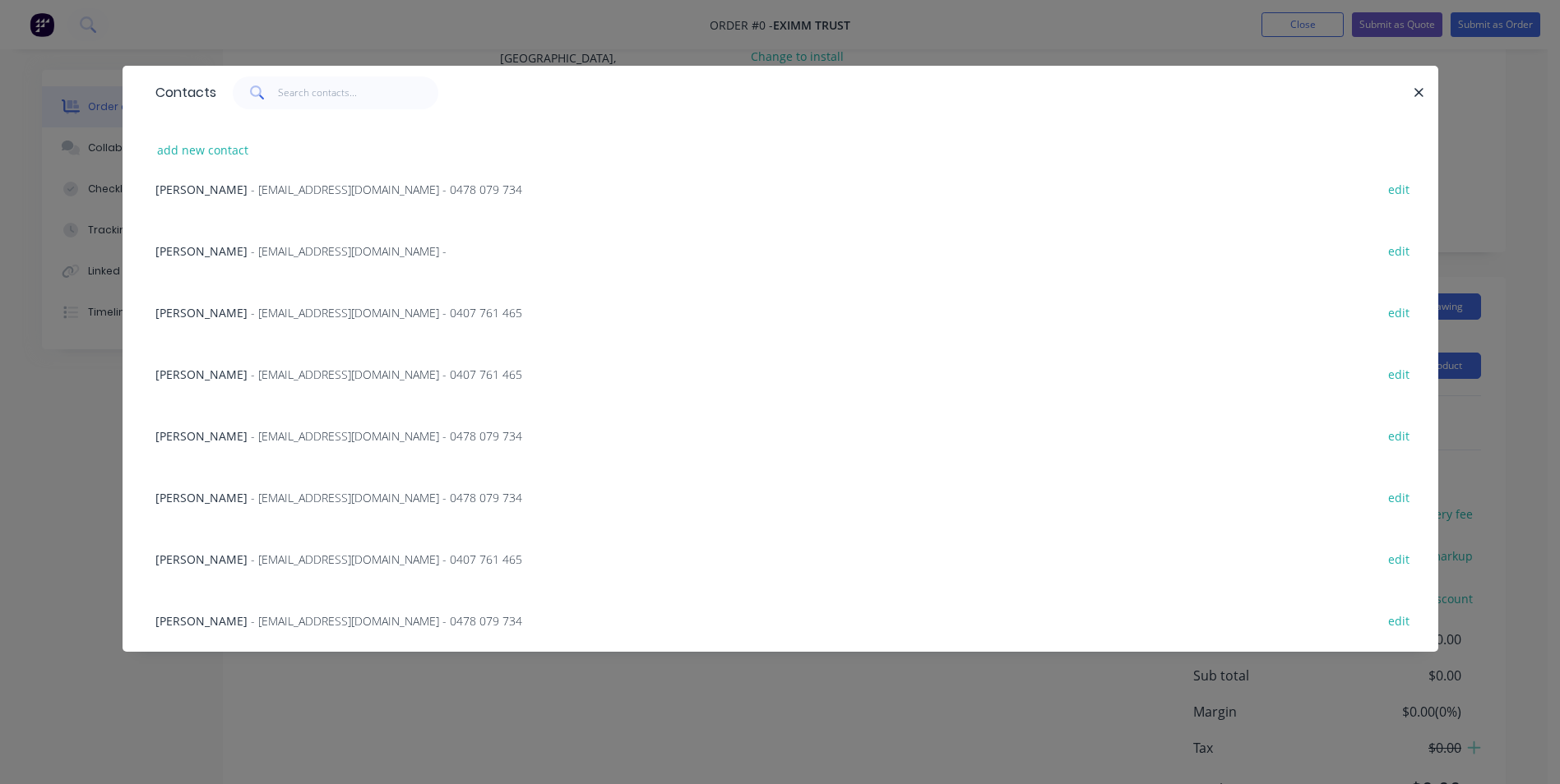
scroll to position [247, 0]
click at [263, 620] on span "- [EMAIL_ADDRESS][DOMAIN_NAME] - 0478 079 734" at bounding box center [387, 621] width 272 height 15
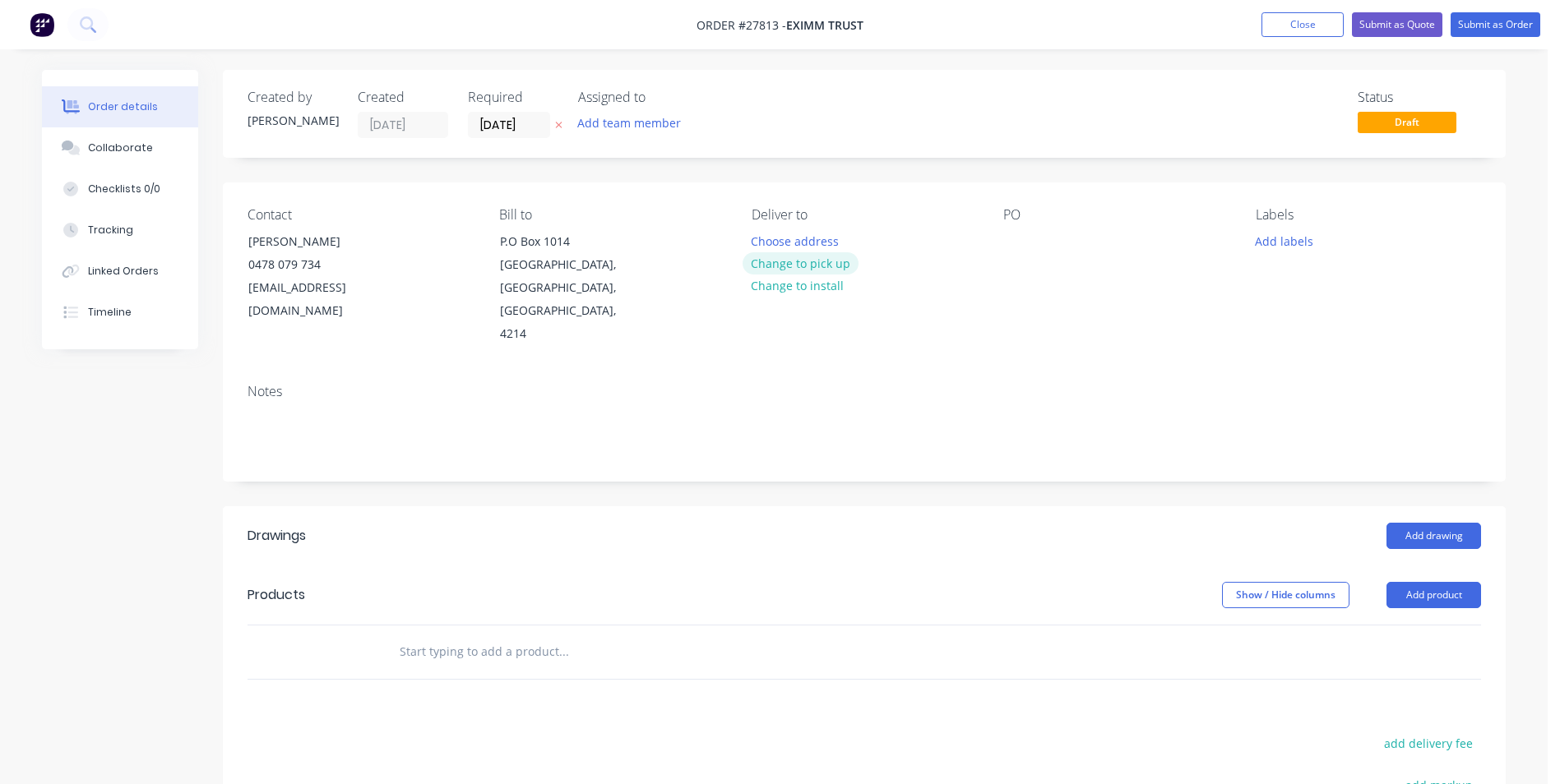
click at [851, 266] on button "Change to pick up" at bounding box center [801, 264] width 117 height 22
click at [1004, 242] on div at bounding box center [1016, 242] width 27 height 24
click at [1428, 582] on button "Add product" at bounding box center [1434, 595] width 95 height 27
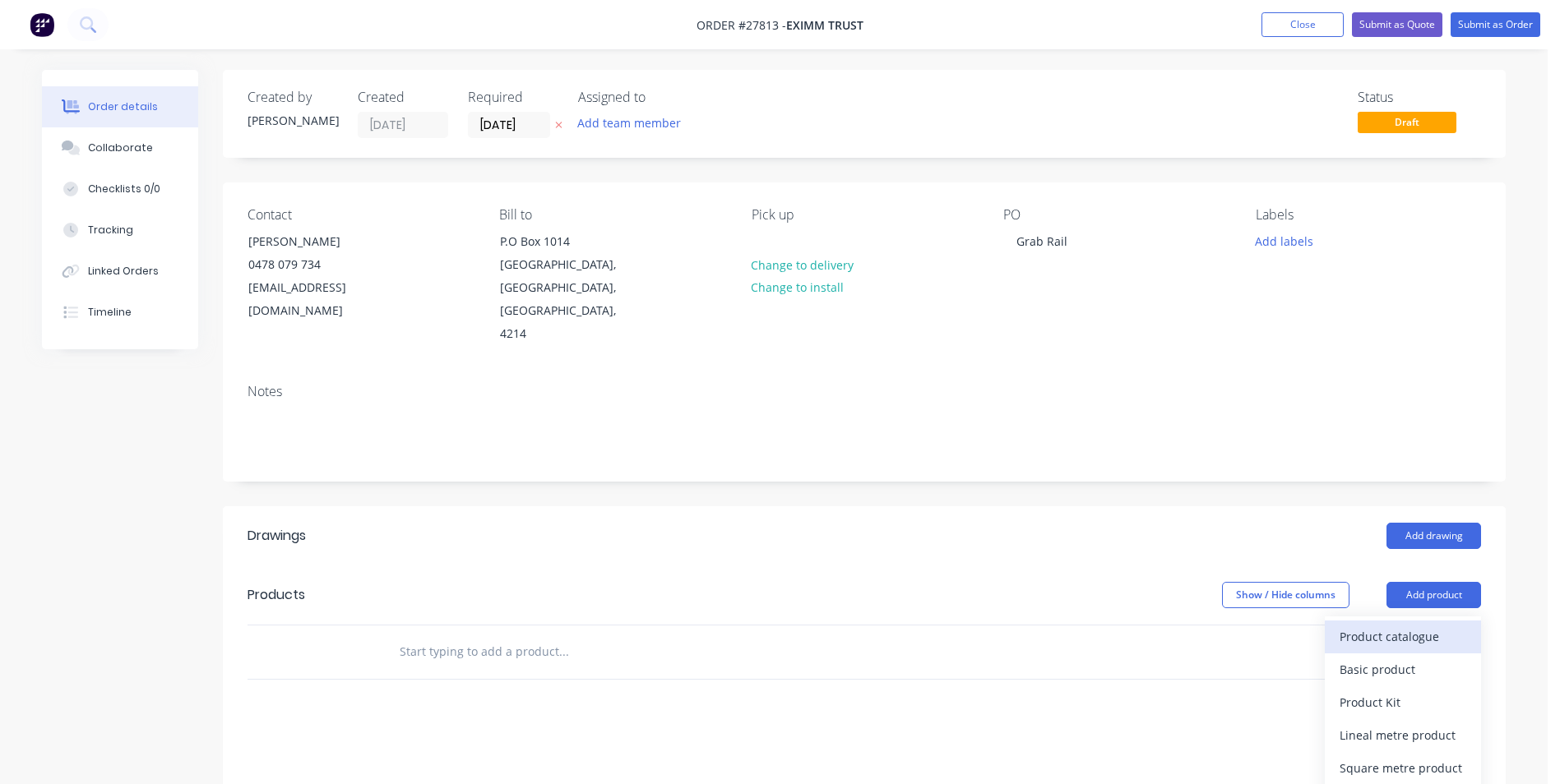
click at [1398, 625] on div "Product catalogue" at bounding box center [1403, 637] width 126 height 24
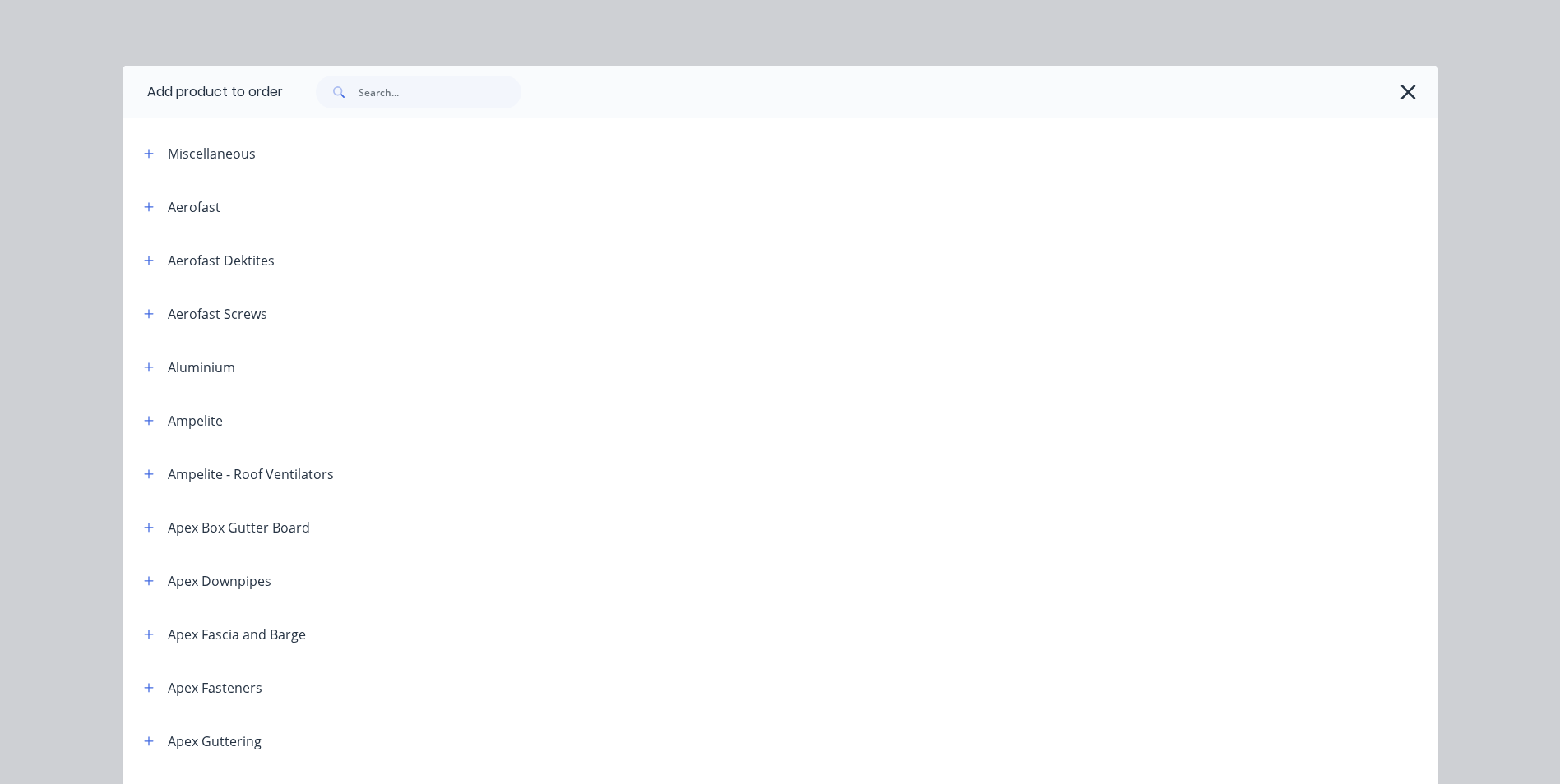
drag, startPoint x: 1402, startPoint y: 95, endPoint x: 1391, endPoint y: 126, distance: 32.9
click at [1402, 95] on icon "button" at bounding box center [1408, 92] width 17 height 23
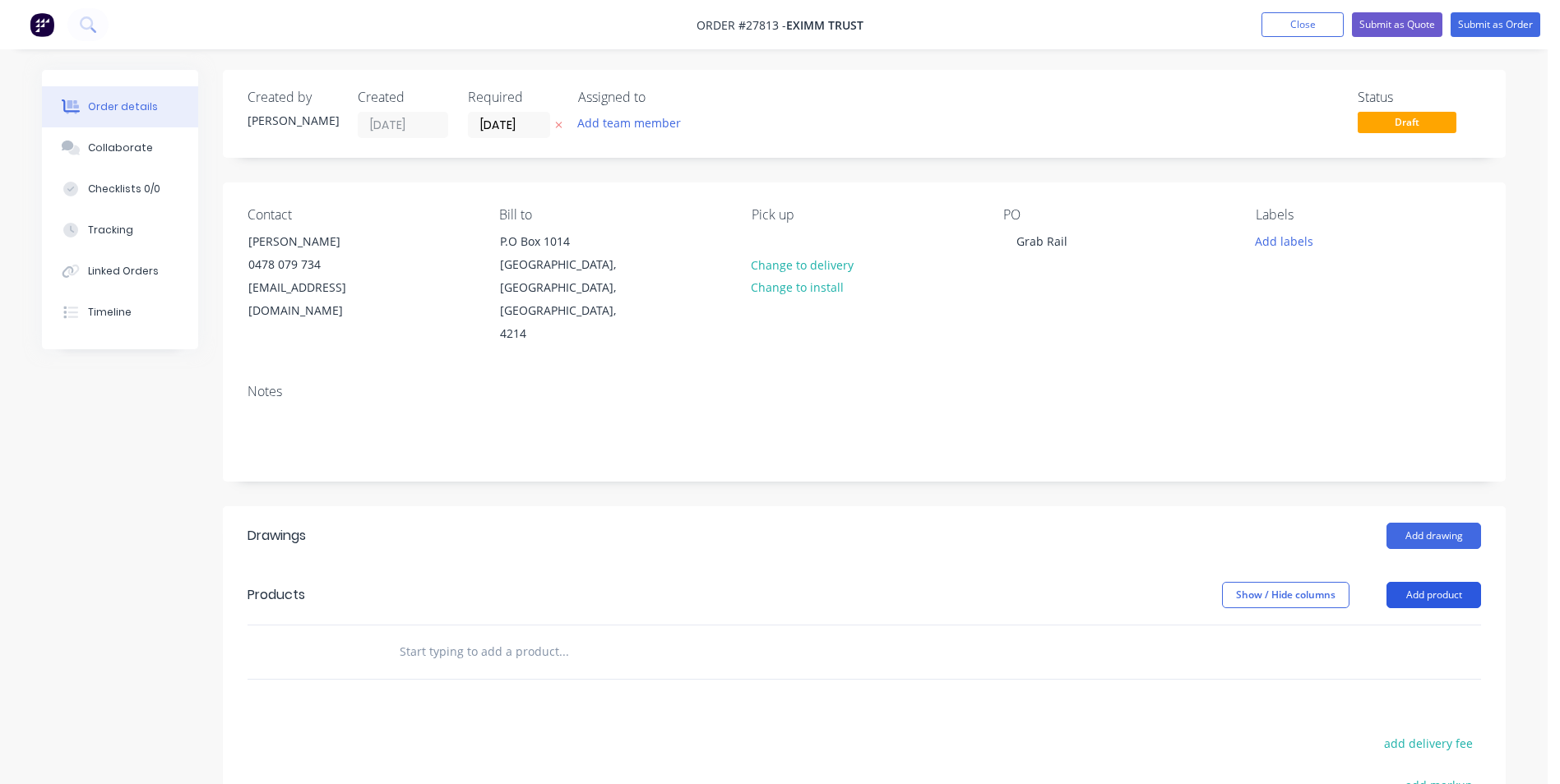
click at [1414, 582] on button "Add product" at bounding box center [1434, 595] width 95 height 27
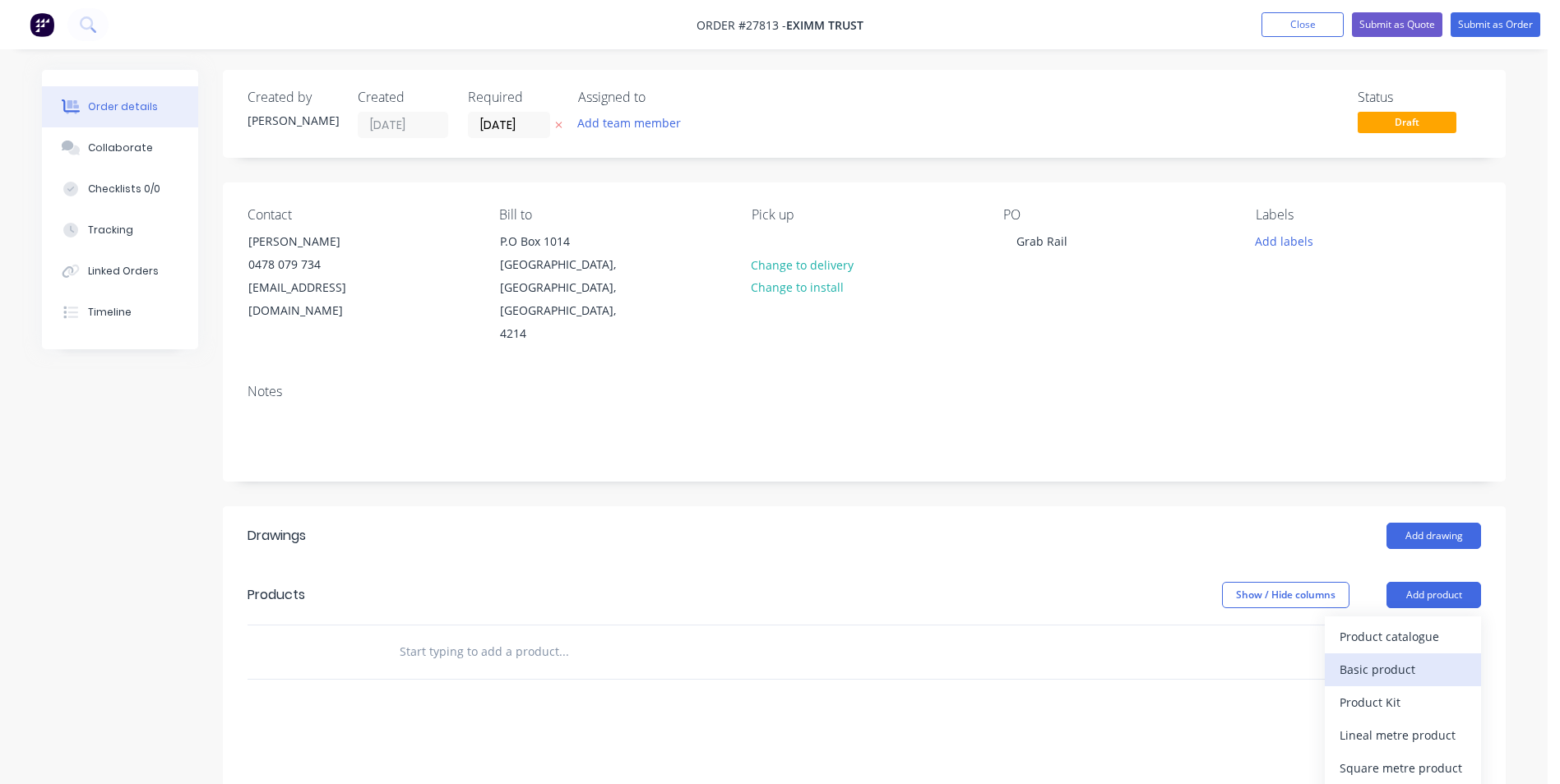
click at [1404, 658] on div "Basic product" at bounding box center [1403, 670] width 126 height 24
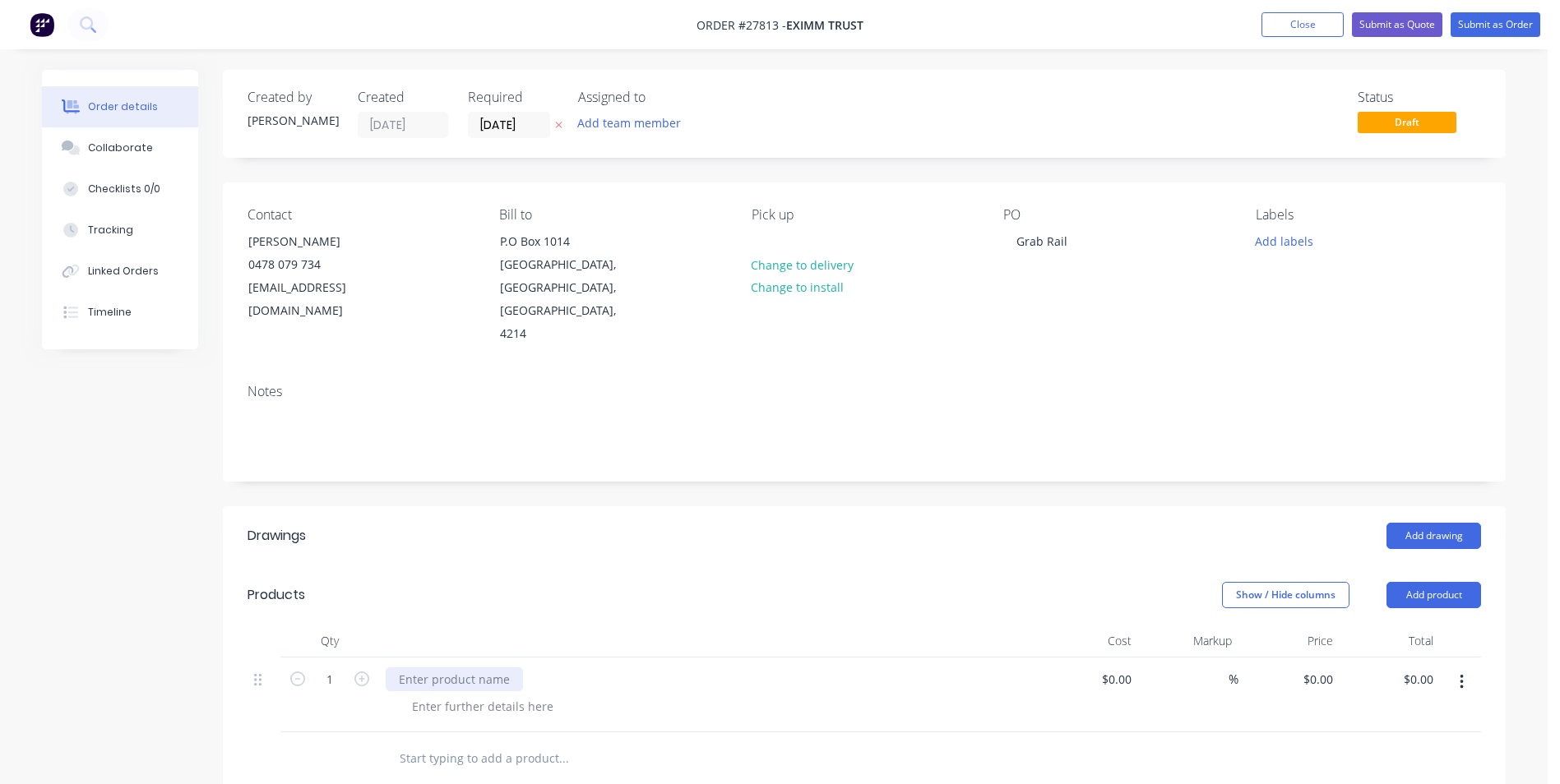
click at [418, 667] on div at bounding box center [454, 679] width 138 height 24
click at [400, 667] on div "50mm round Stainless steel grab rail 650 x 1000" at bounding box center [531, 679] width 292 height 24
click at [1435, 667] on input "0.00" at bounding box center [1421, 679] width 38 height 24
type input "550"
type input "$550.00"
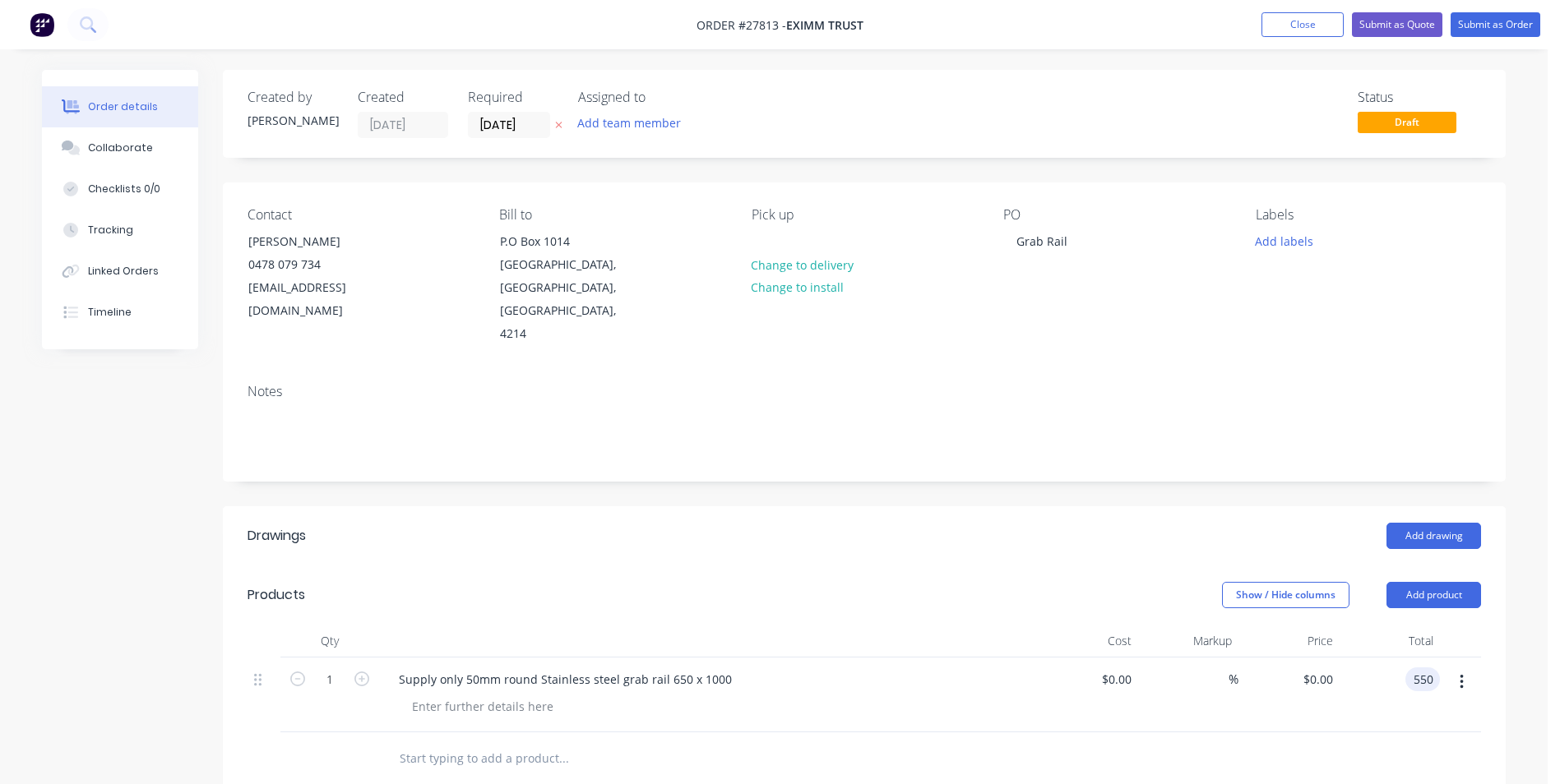
type input "$550.00"
click at [1428, 734] on div at bounding box center [864, 759] width 1233 height 53
click at [1400, 26] on button "Submit as Quote" at bounding box center [1397, 24] width 90 height 25
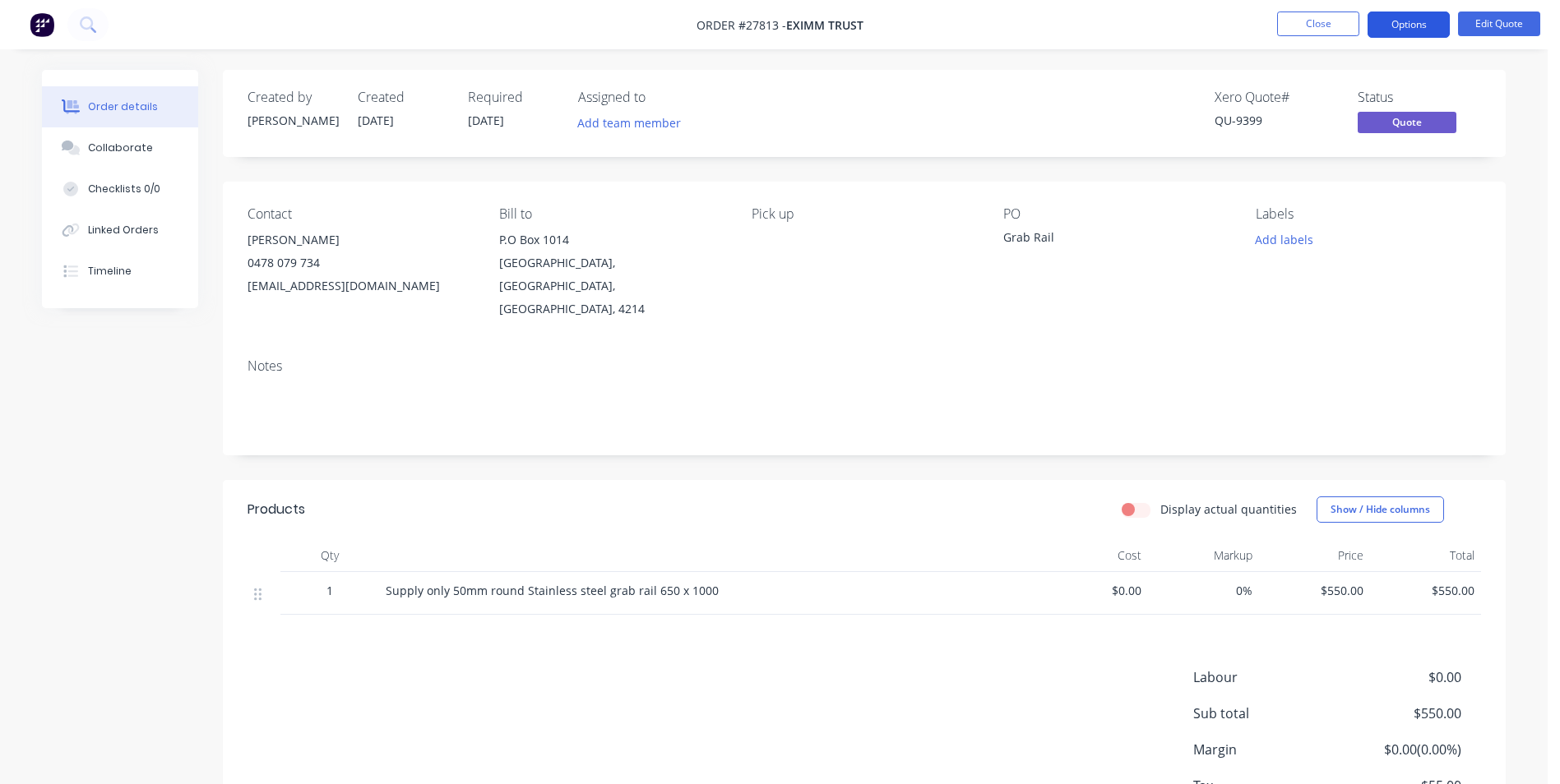
click at [1386, 22] on button "Options" at bounding box center [1409, 24] width 83 height 27
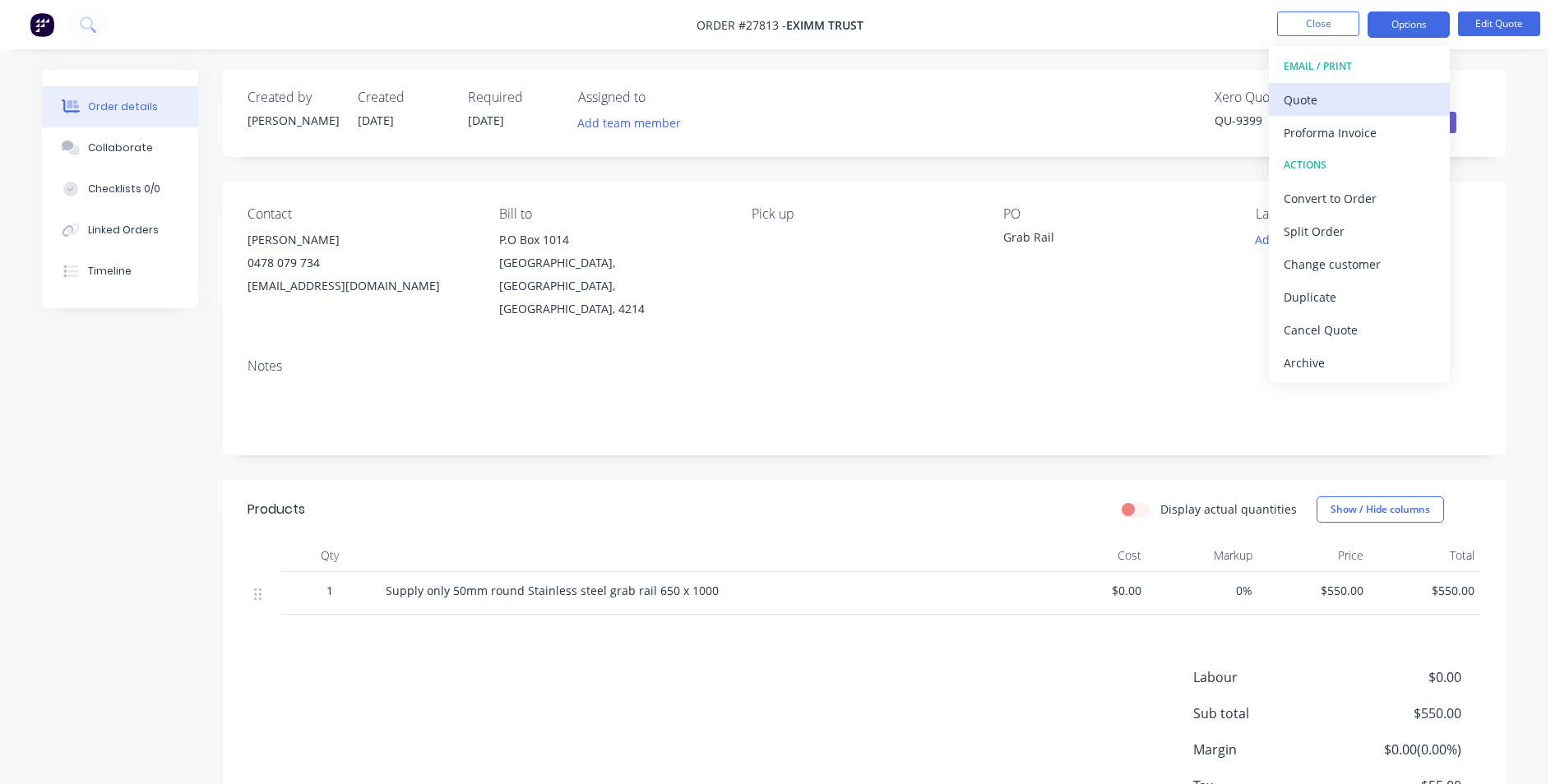
click at [1356, 102] on div "Quote" at bounding box center [1360, 100] width 151 height 24
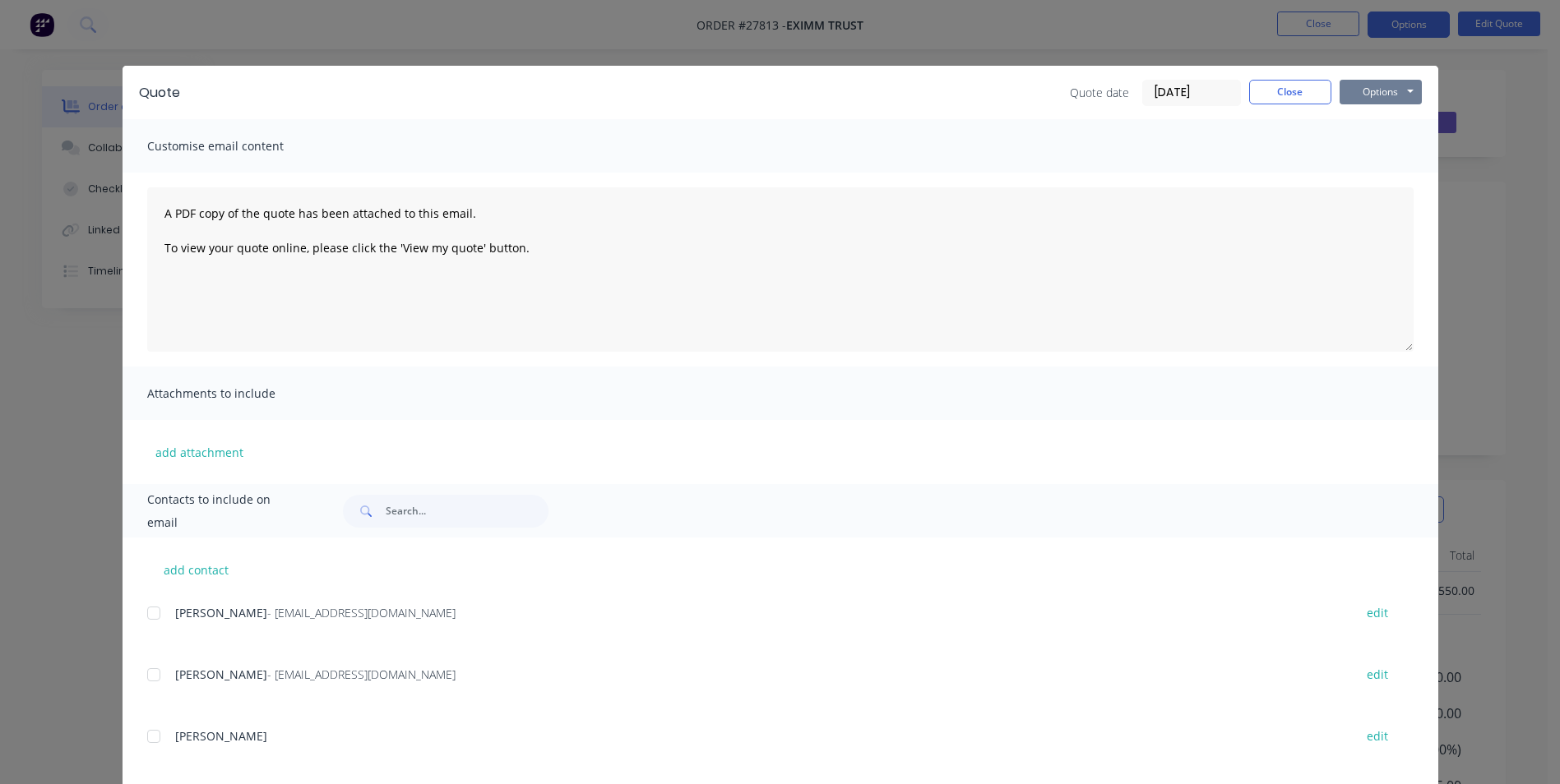
click at [1343, 95] on button "Options" at bounding box center [1381, 92] width 83 height 25
click at [1377, 144] on button "Print" at bounding box center [1392, 149] width 105 height 28
click at [1299, 97] on button "Close" at bounding box center [1290, 92] width 83 height 25
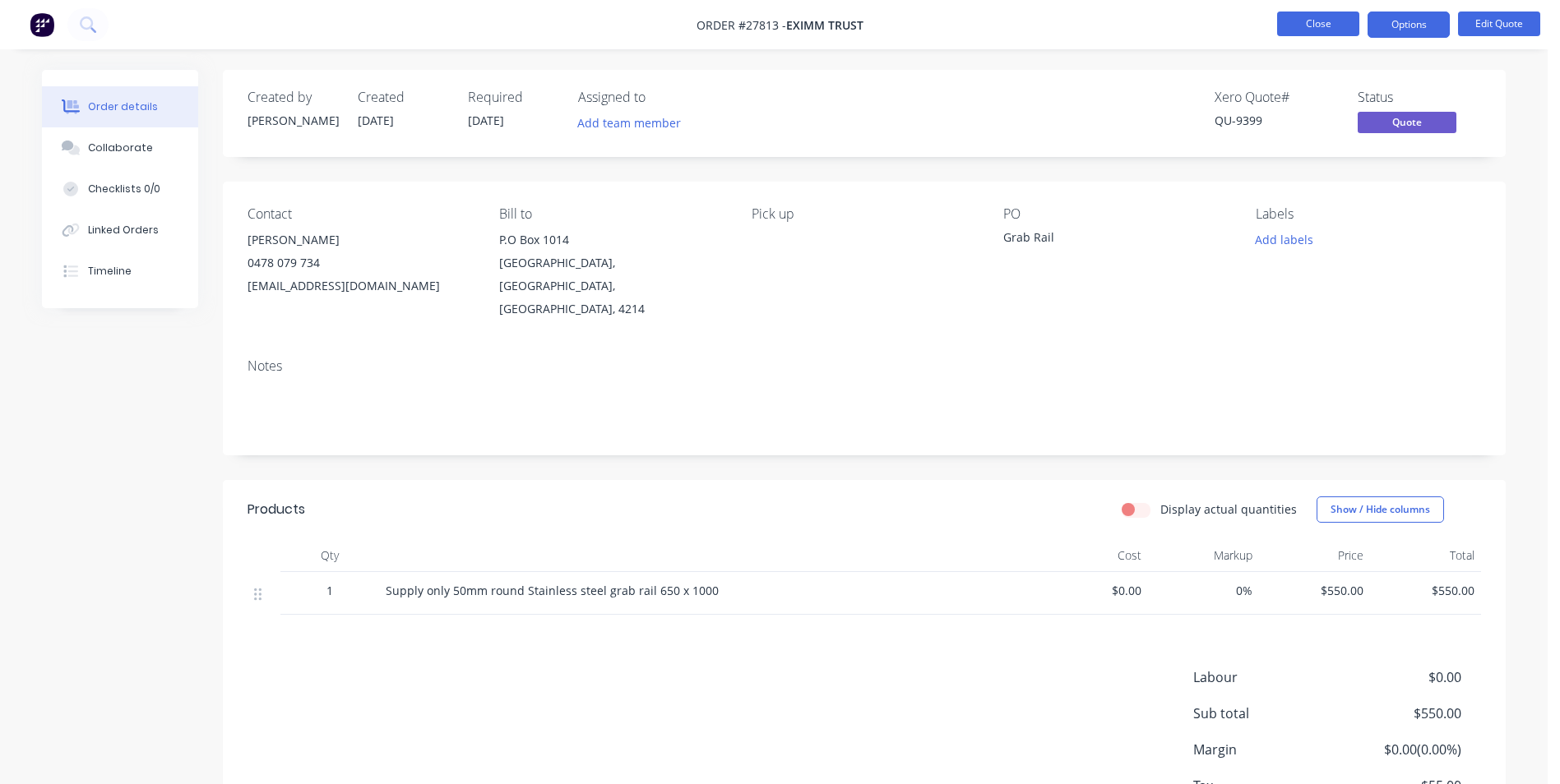
click at [1294, 25] on button "Close" at bounding box center [1318, 23] width 83 height 25
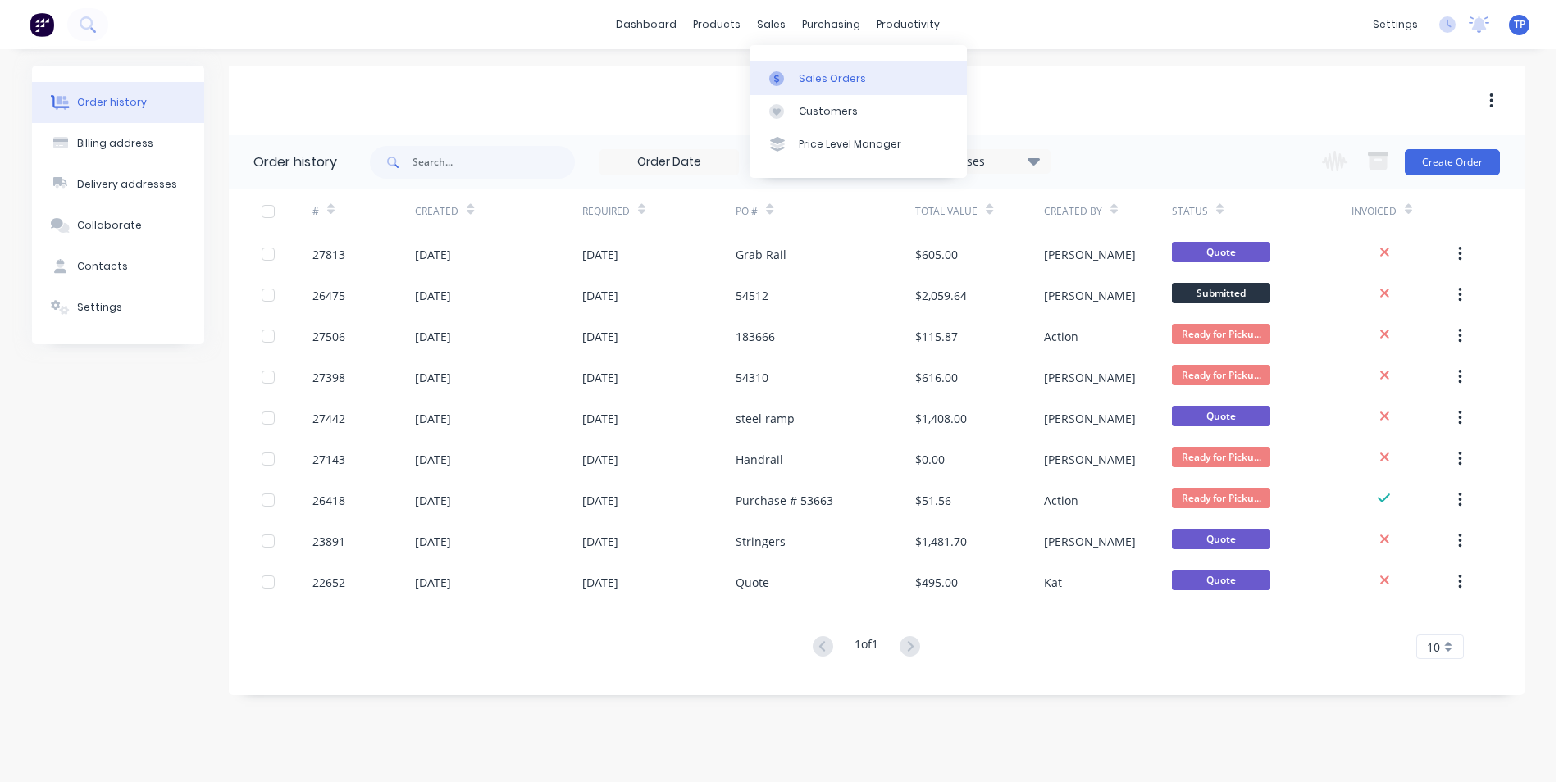
click at [845, 75] on div "Sales Orders" at bounding box center [832, 78] width 67 height 15
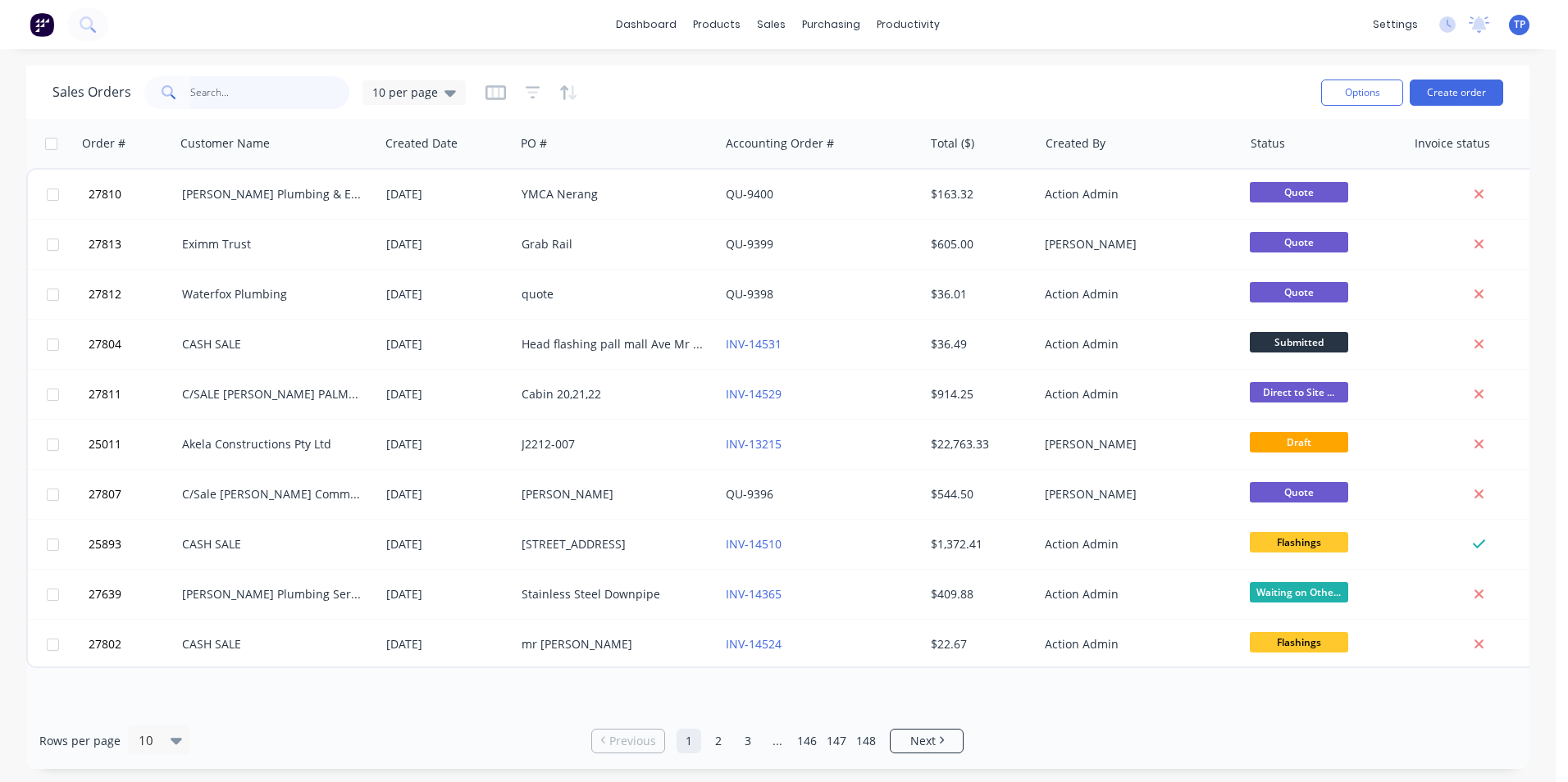
click at [291, 94] on input "text" at bounding box center [270, 93] width 160 height 33
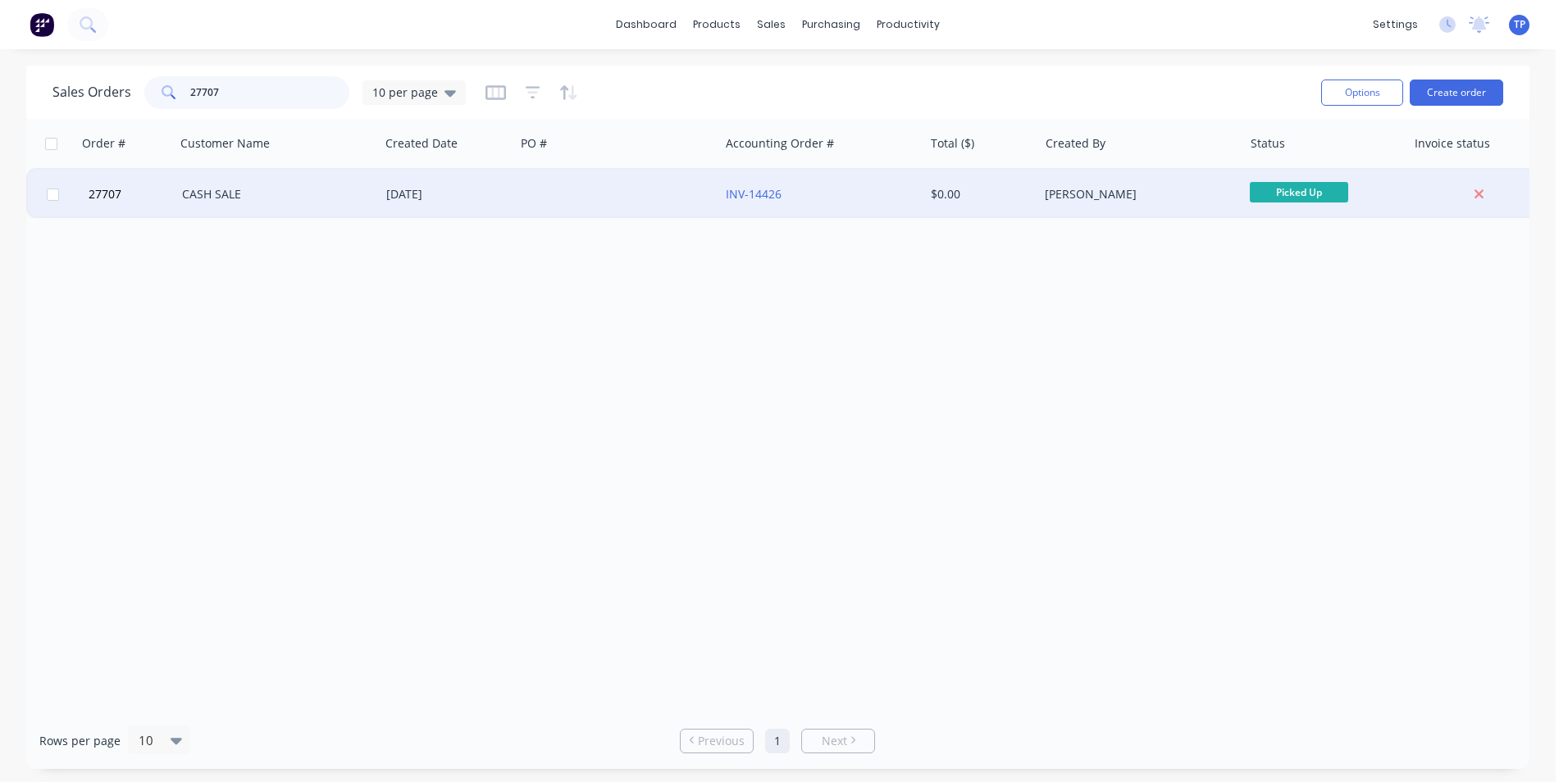
type input "27707"
click at [604, 195] on div at bounding box center [617, 194] width 204 height 49
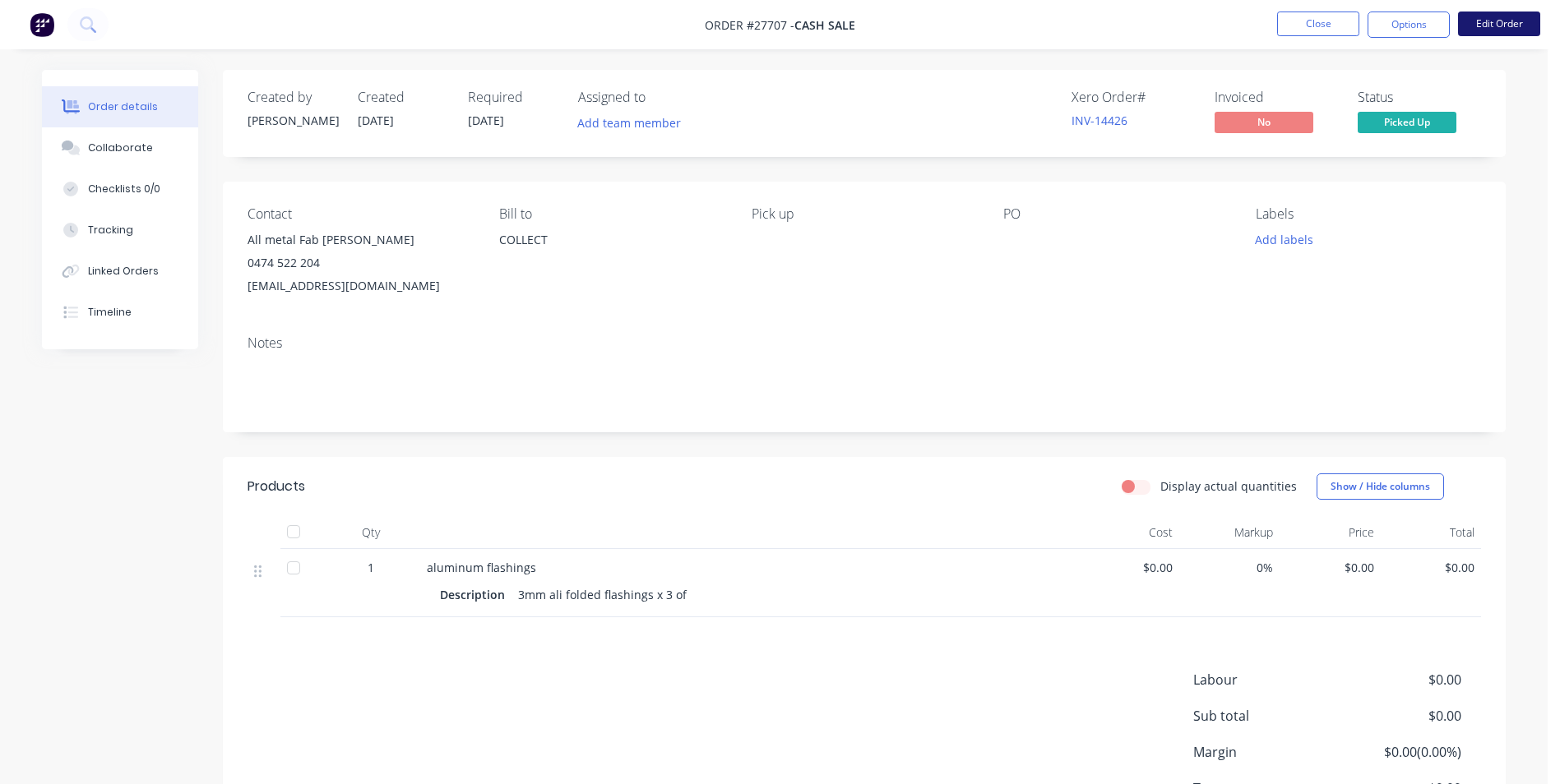
click at [1475, 25] on button "Edit Order" at bounding box center [1499, 23] width 83 height 25
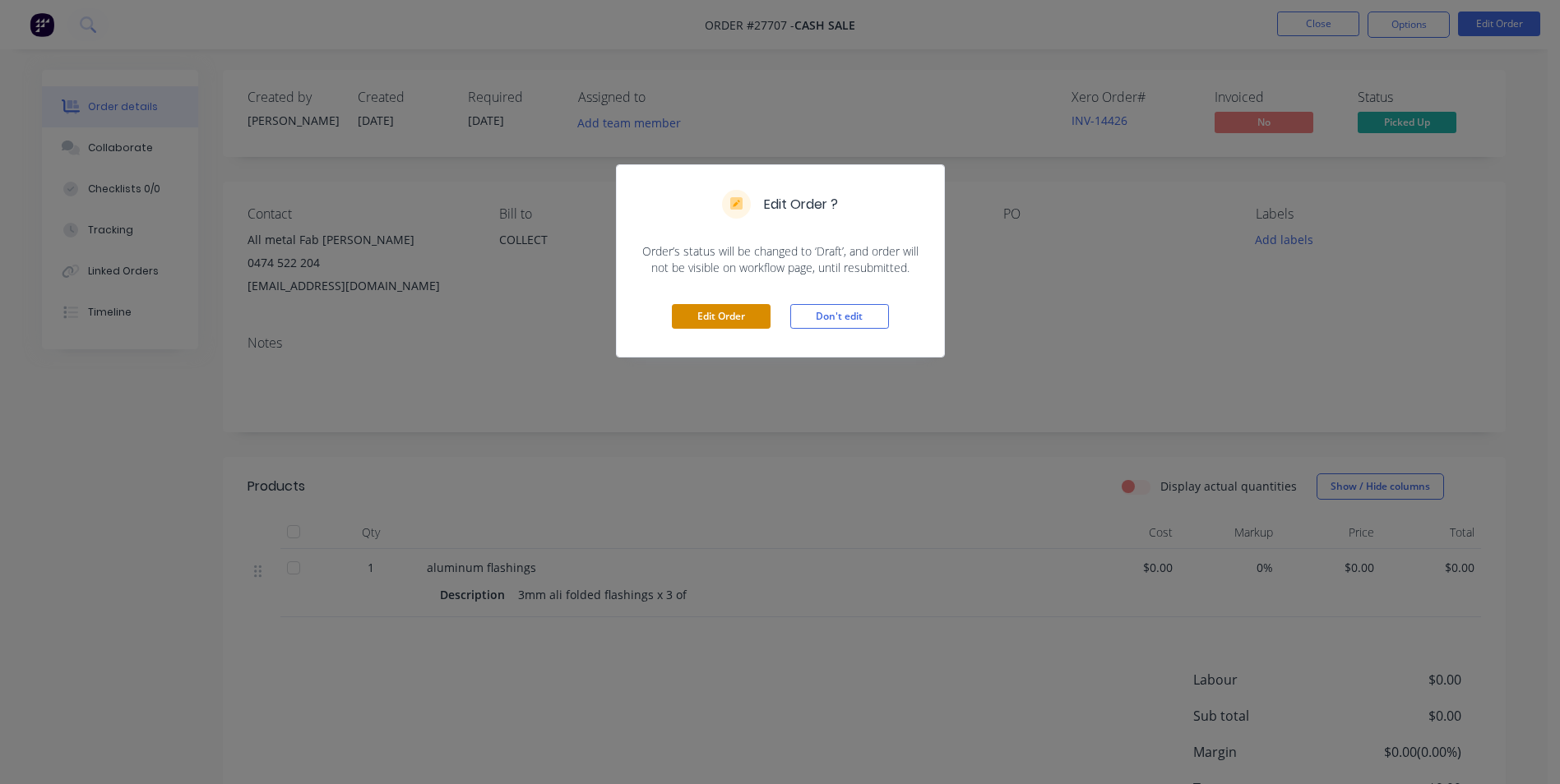
click at [737, 322] on button "Edit Order" at bounding box center [721, 316] width 99 height 25
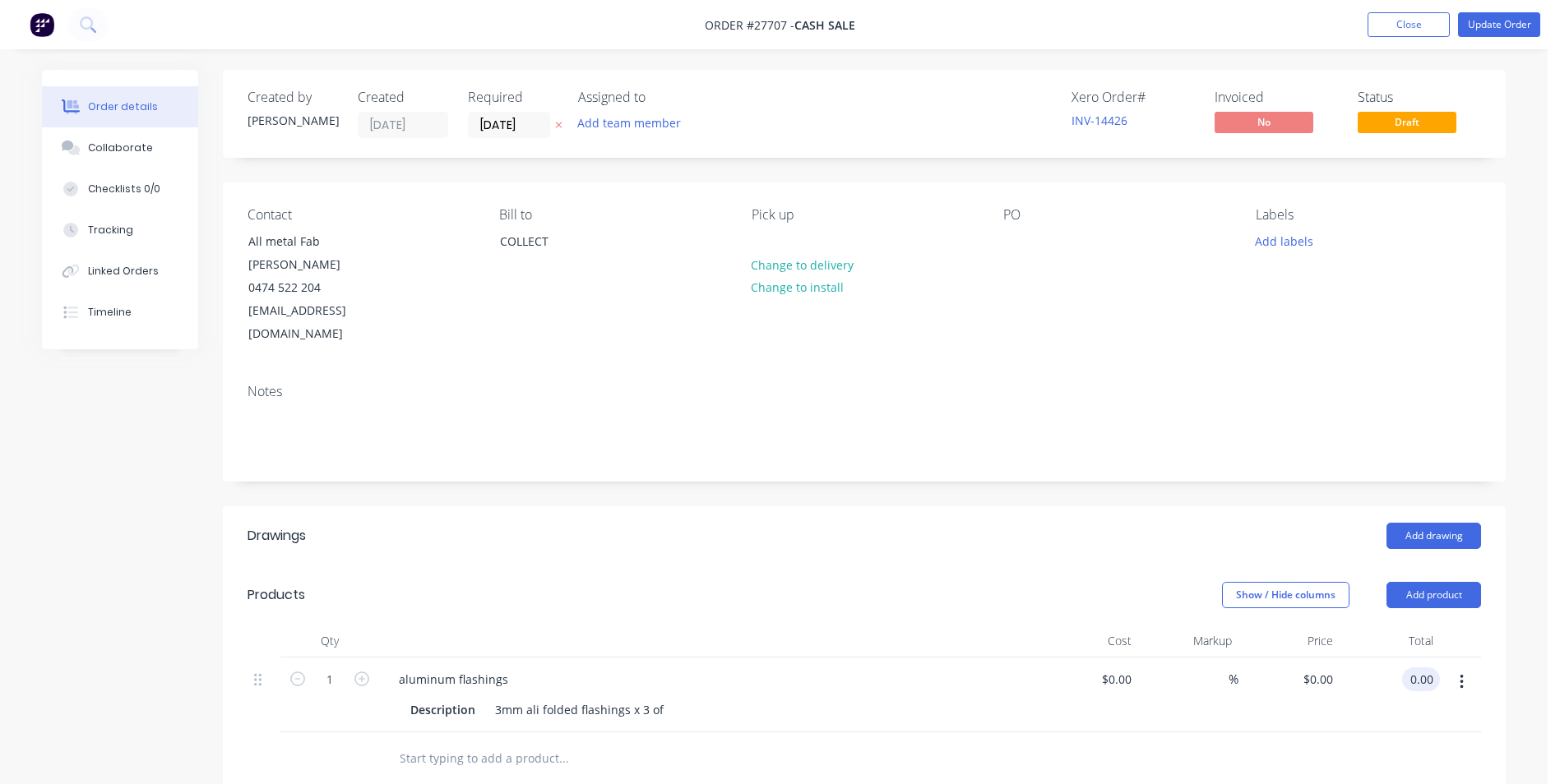
click at [1428, 667] on input "0.00" at bounding box center [1424, 679] width 31 height 24
type input "273.75"
type input "$273.75"
click at [1218, 732] on div at bounding box center [864, 759] width 1233 height 53
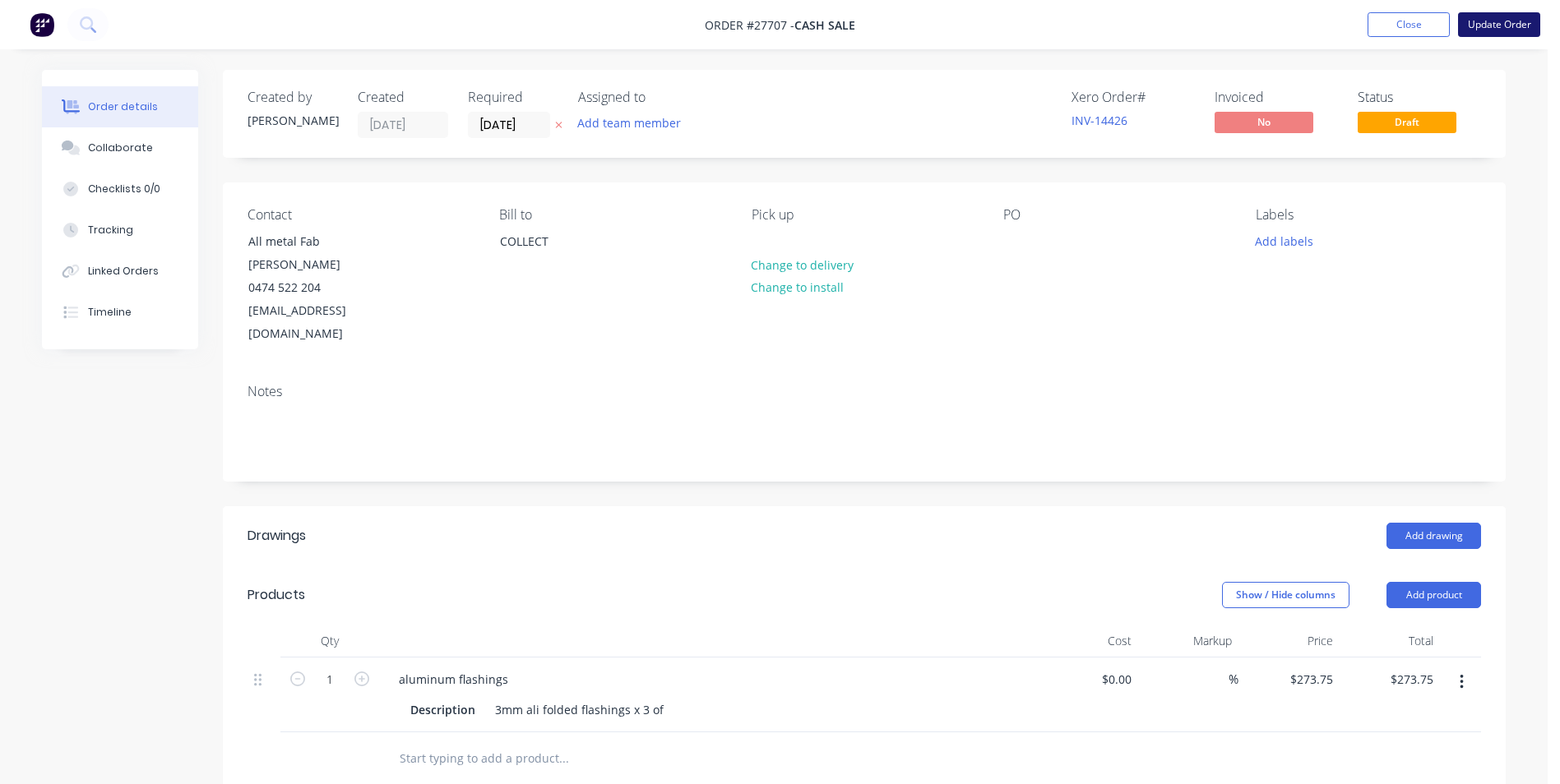
click at [1480, 23] on button "Update Order" at bounding box center [1499, 24] width 83 height 25
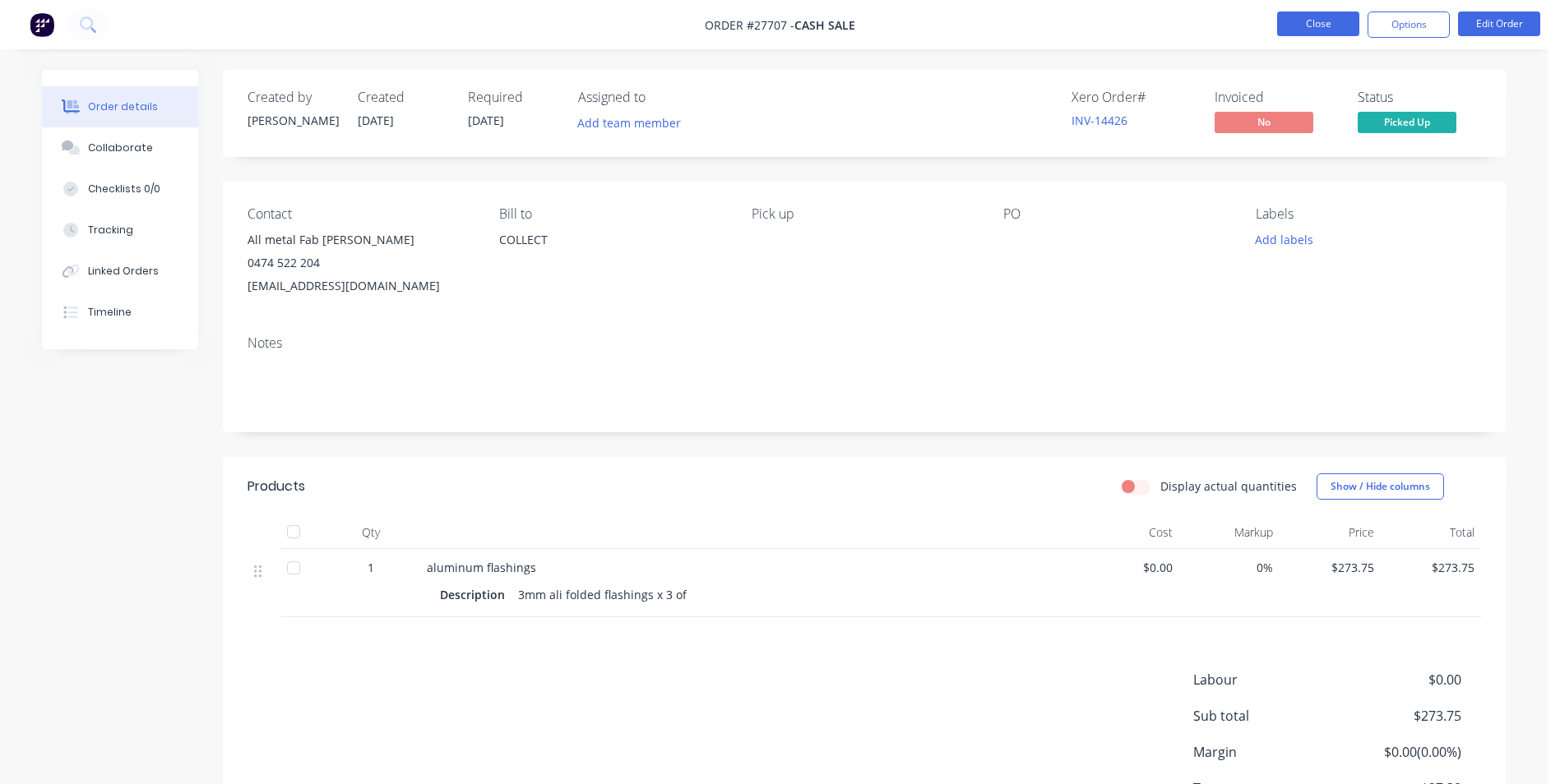
click at [1289, 21] on button "Close" at bounding box center [1318, 23] width 83 height 25
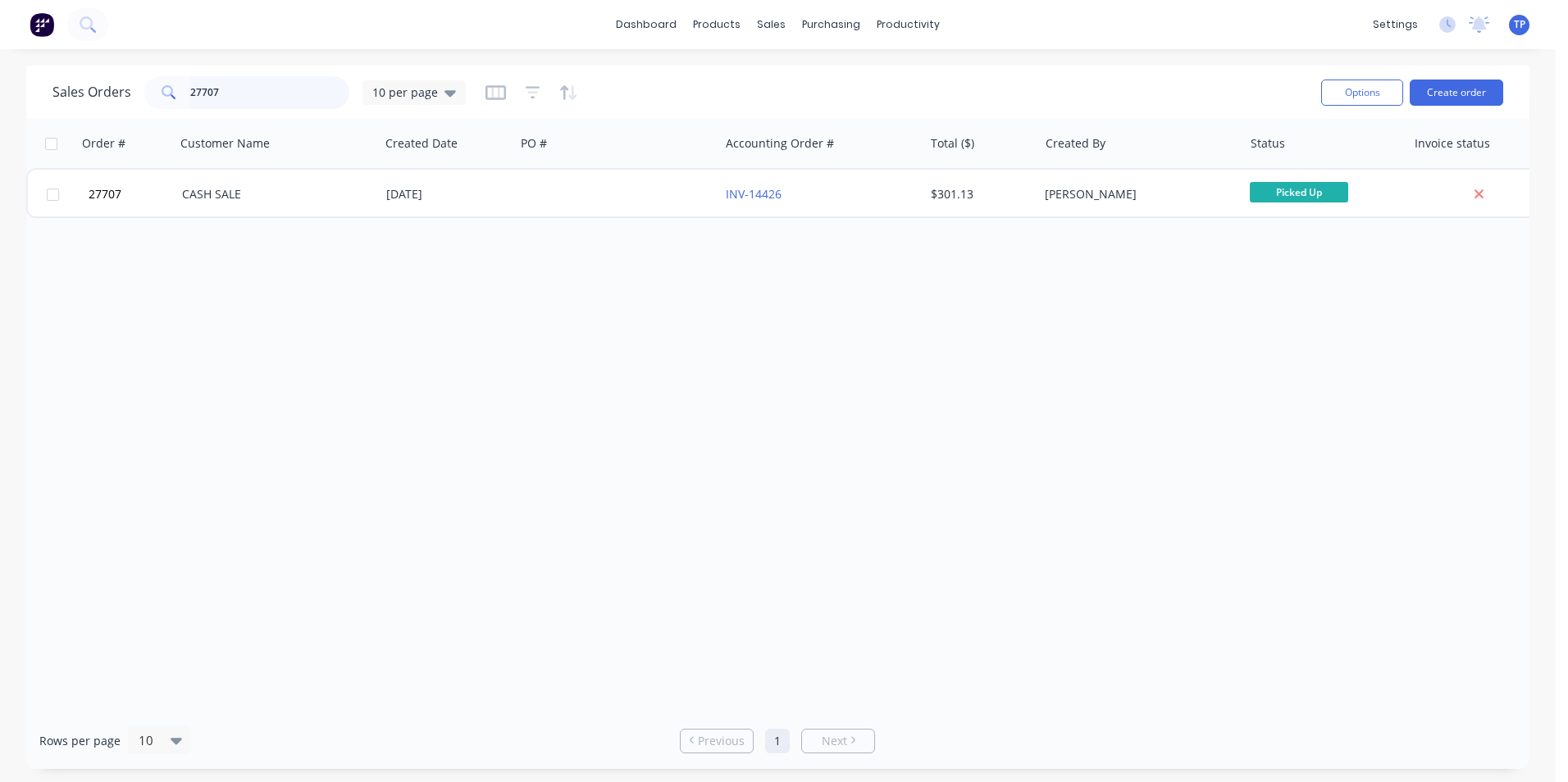
click at [263, 88] on input "27707" at bounding box center [270, 93] width 160 height 33
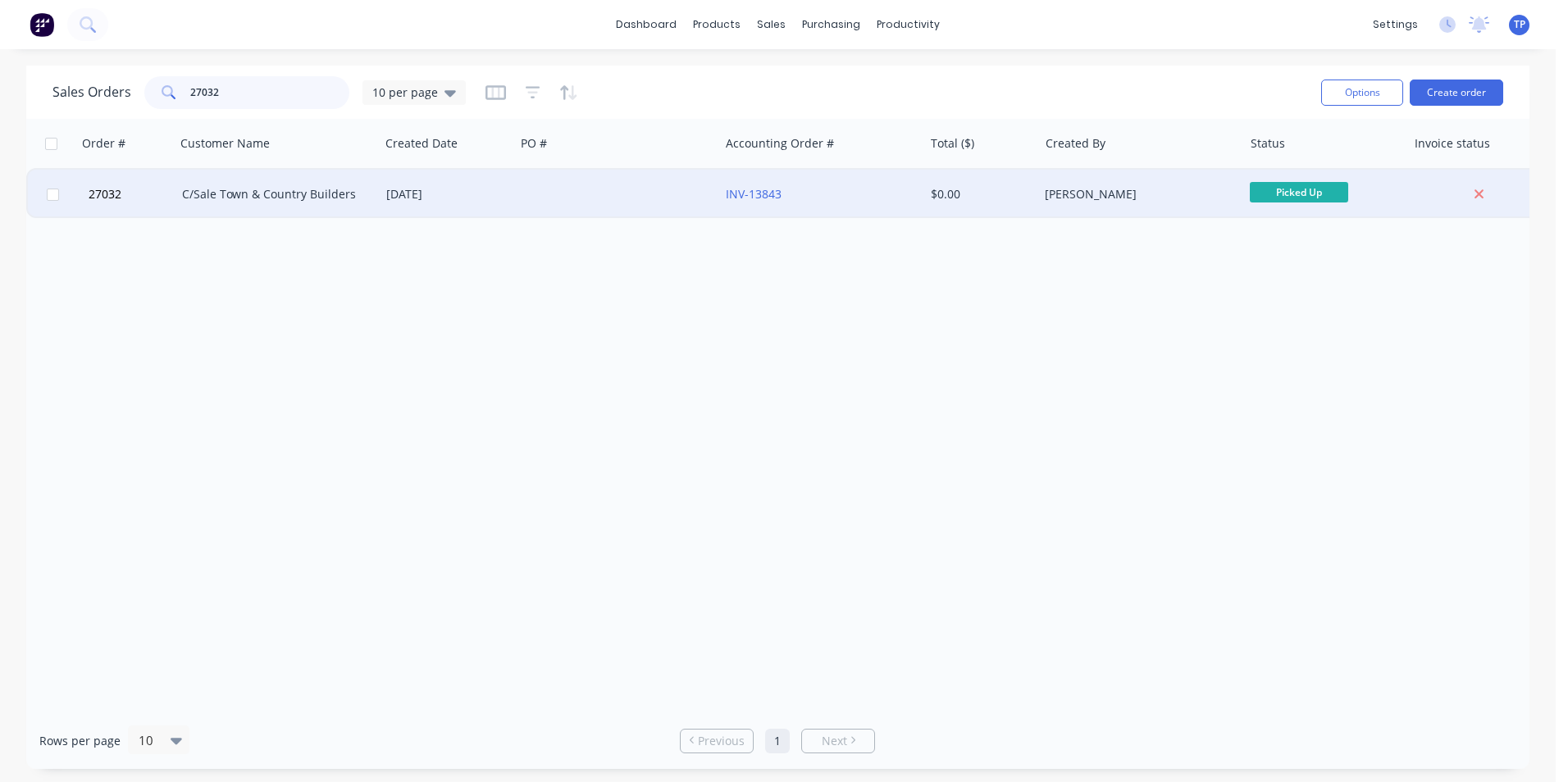
type input "27032"
click at [561, 189] on div at bounding box center [617, 194] width 204 height 49
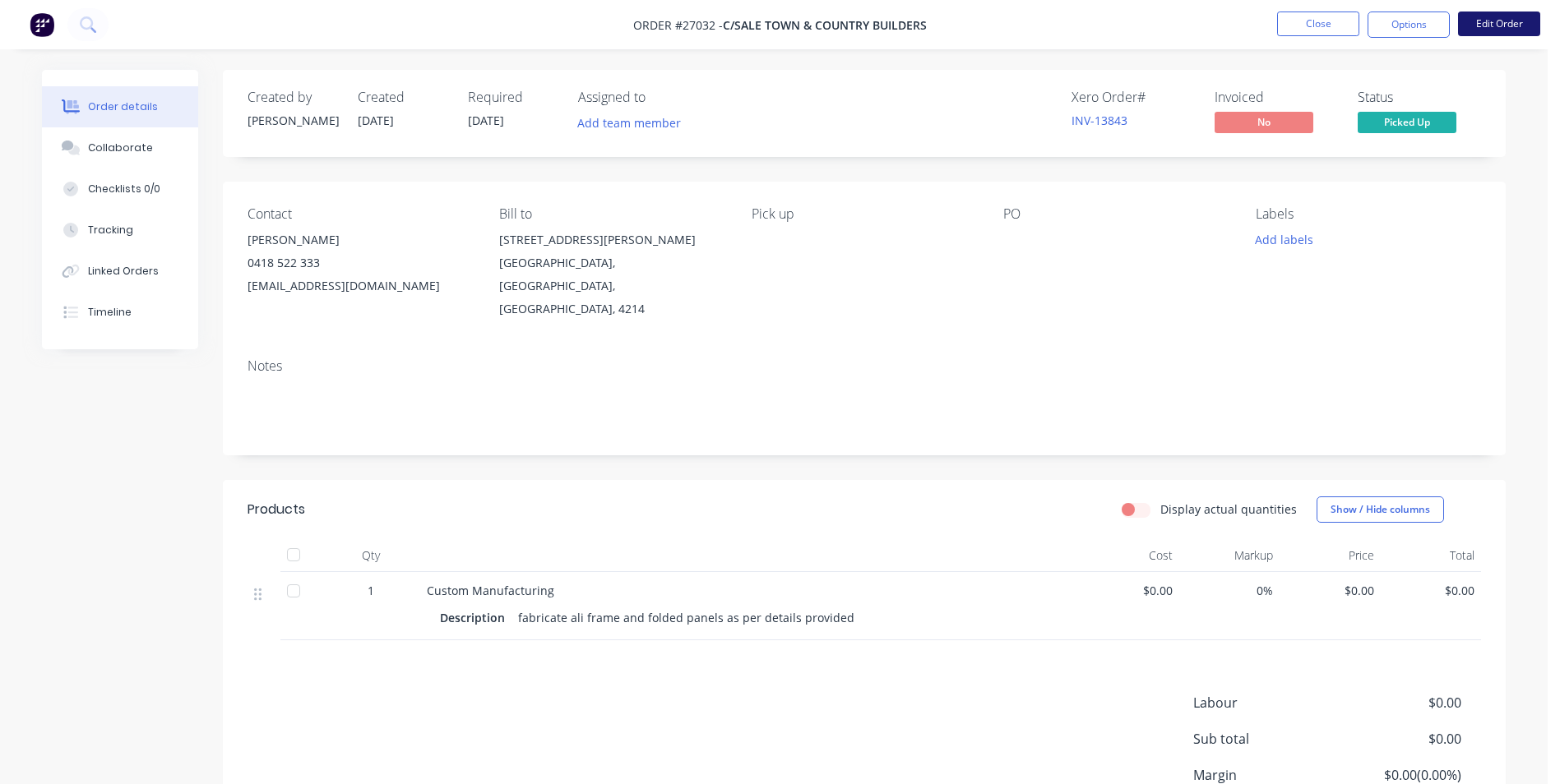
click at [1503, 25] on button "Edit Order" at bounding box center [1499, 23] width 83 height 25
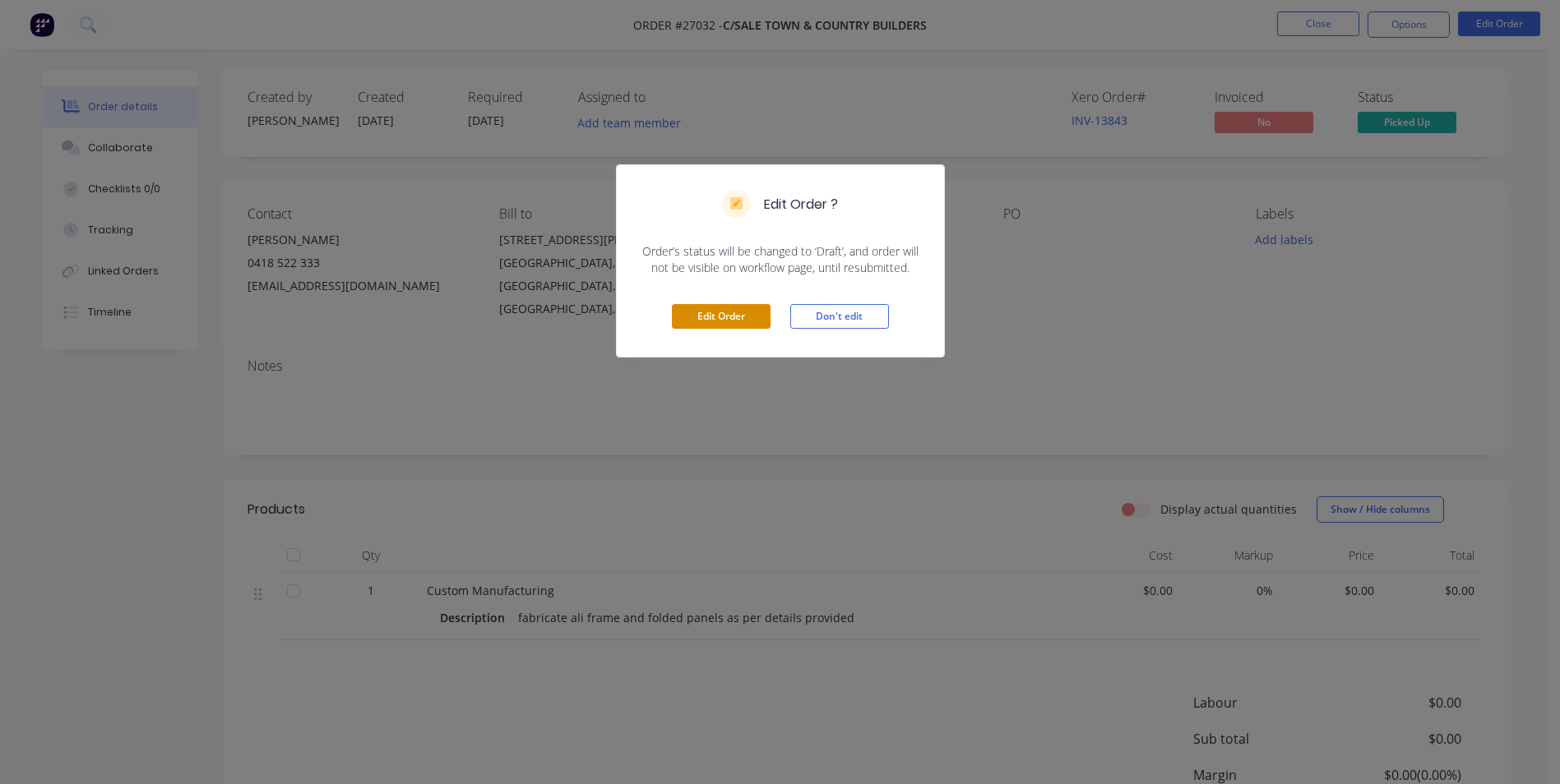
click at [711, 318] on button "Edit Order" at bounding box center [721, 316] width 99 height 25
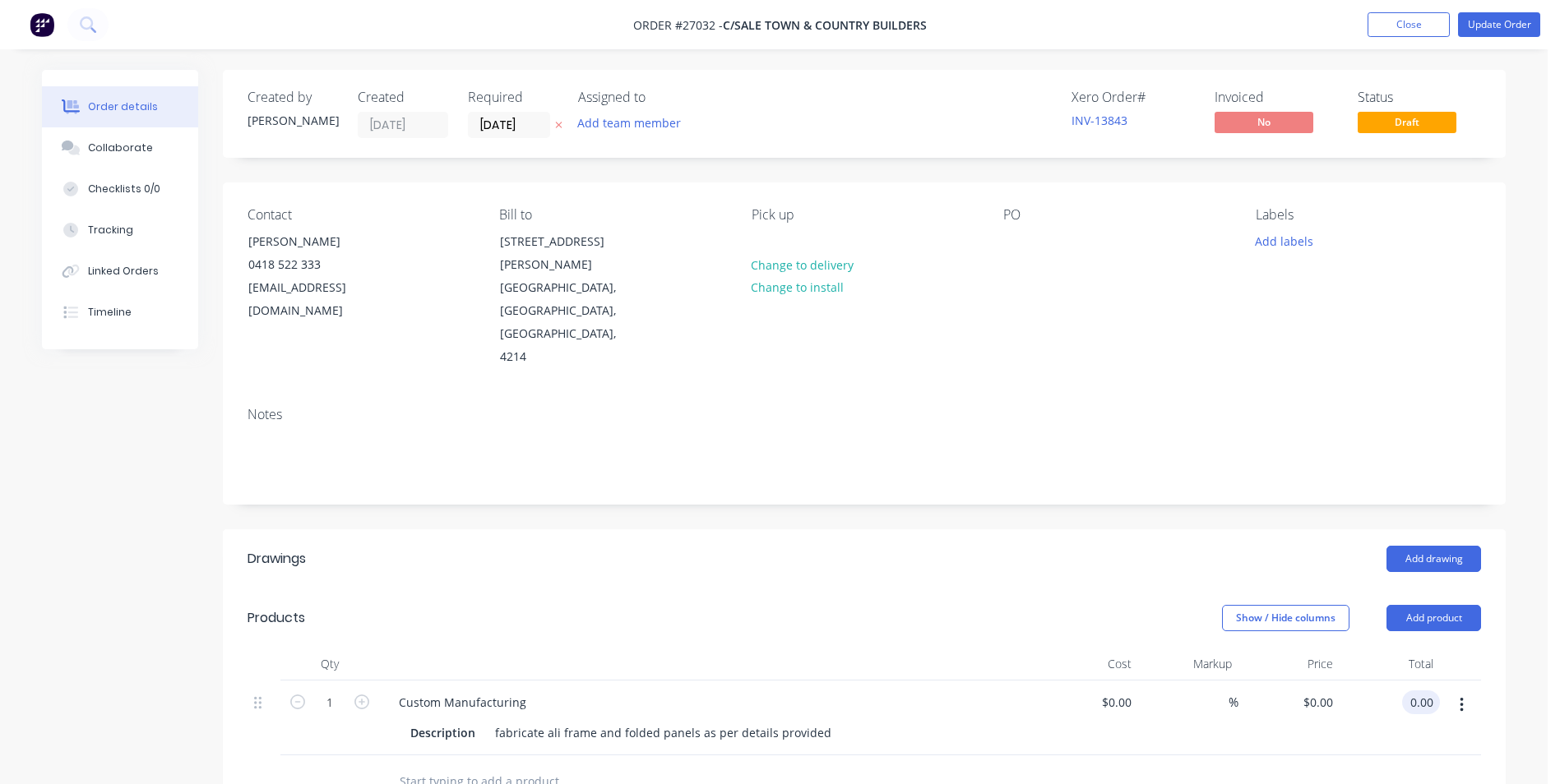
click at [1428, 690] on input "0.00" at bounding box center [1424, 702] width 31 height 24
type input "563.75"
type input "$563.75"
click at [1212, 756] on div at bounding box center [864, 782] width 1233 height 53
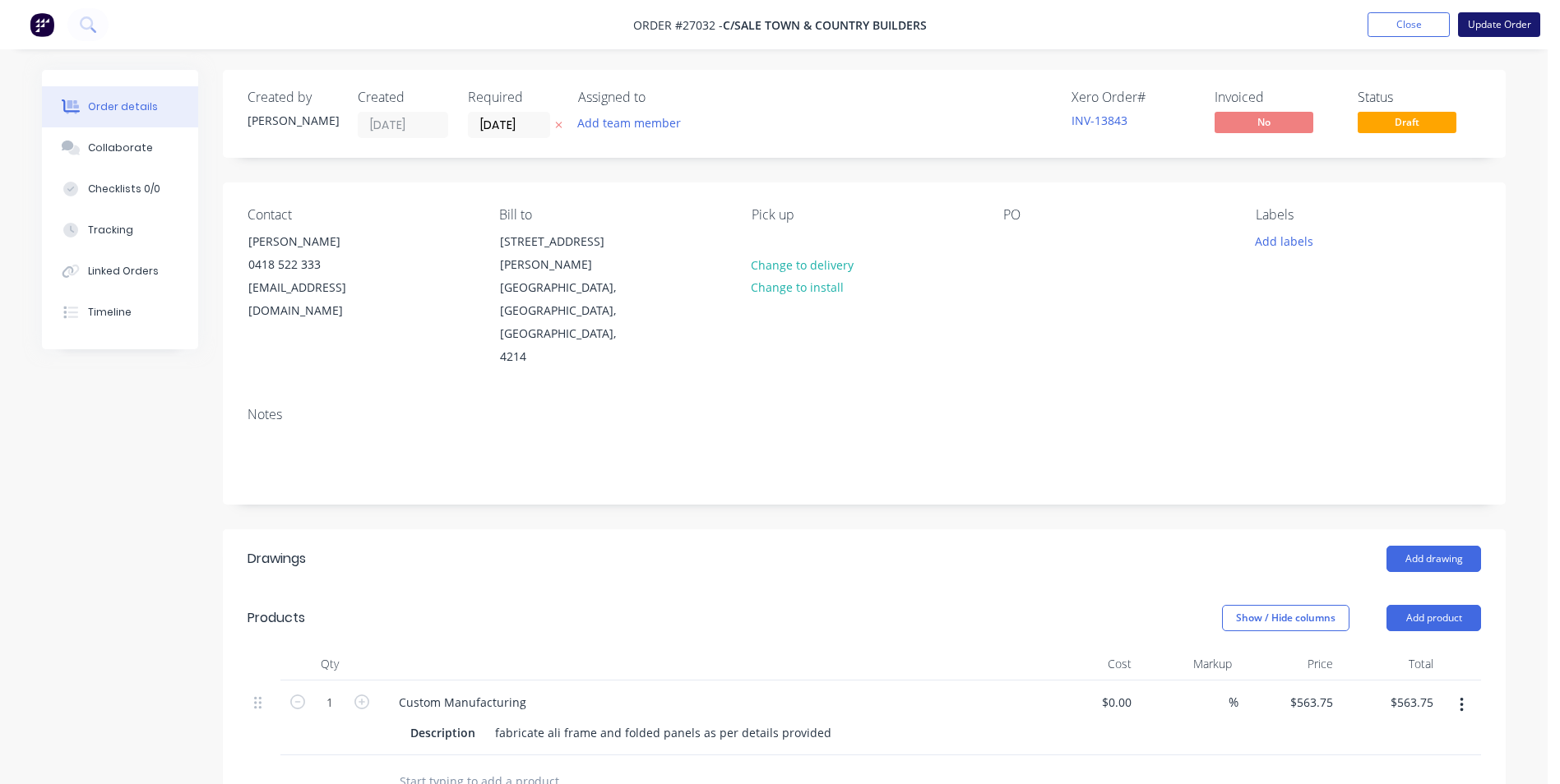
click at [1491, 16] on button "Update Order" at bounding box center [1499, 24] width 83 height 25
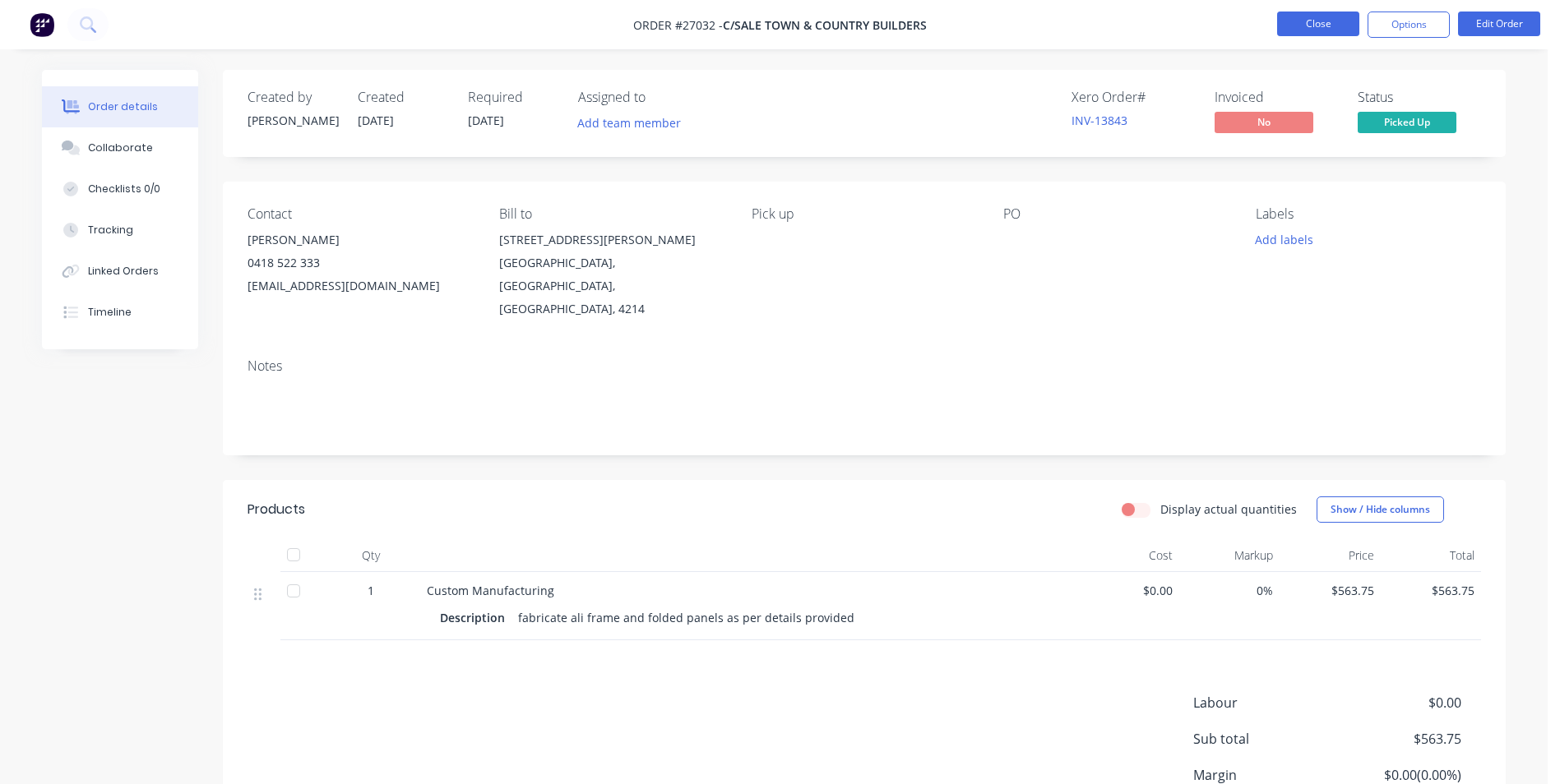
click at [1331, 28] on button "Close" at bounding box center [1318, 23] width 83 height 25
